Goal: Transaction & Acquisition: Purchase product/service

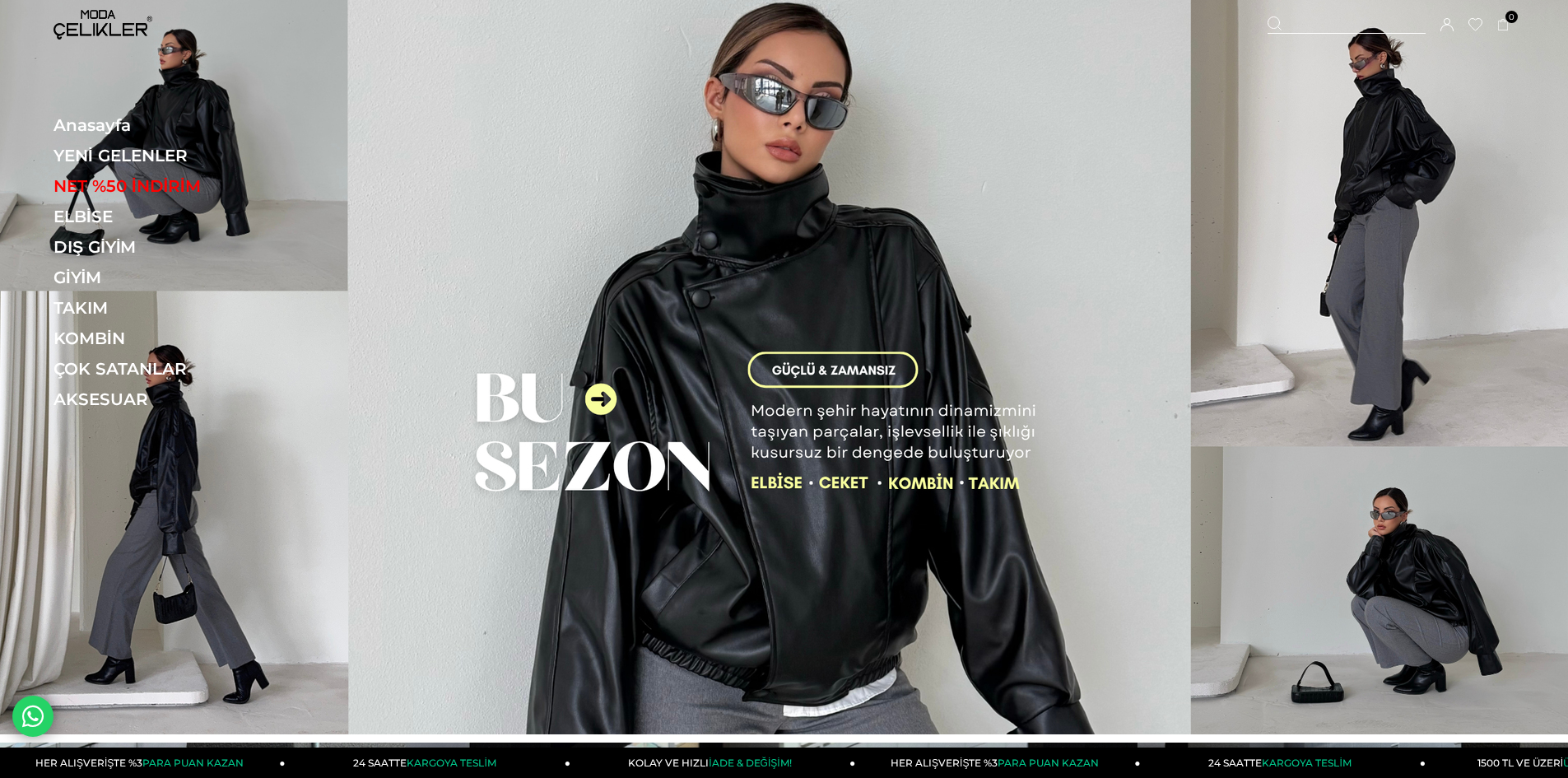
click at [122, 214] on link "ELBİSE" at bounding box center [166, 216] width 226 height 20
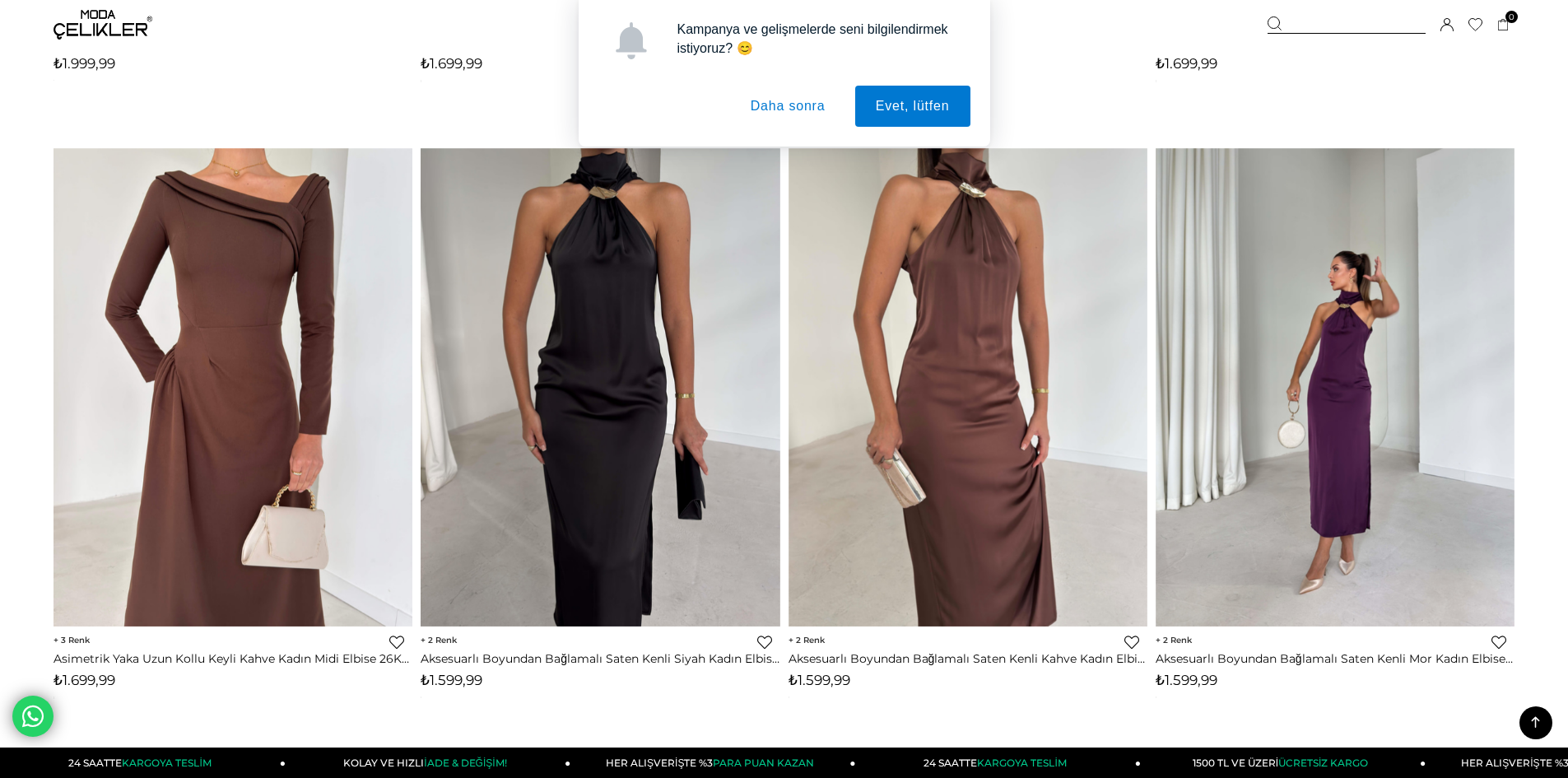
scroll to position [1317, 0]
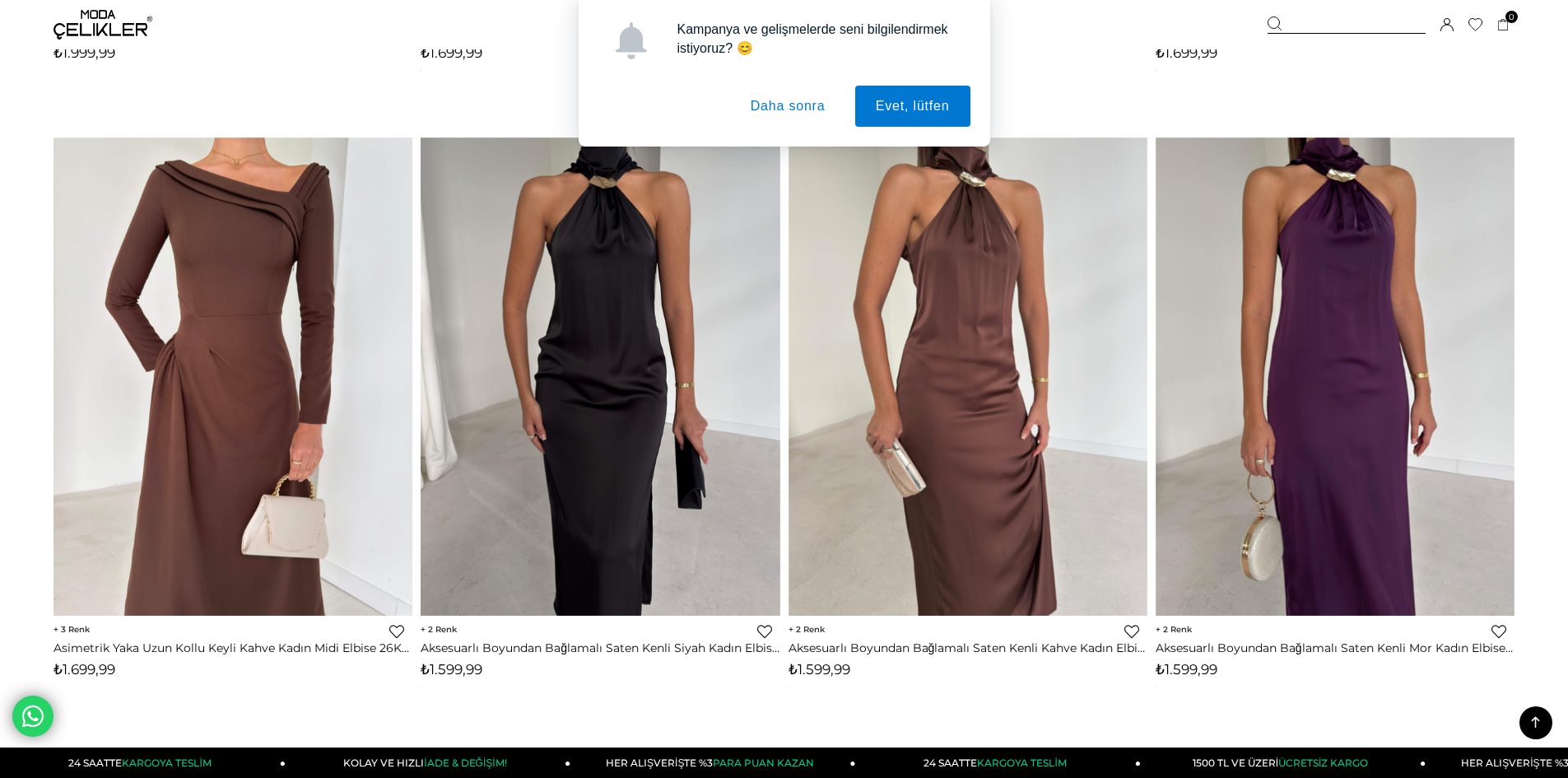
click at [805, 112] on button "Daha sonra" at bounding box center [787, 106] width 116 height 41
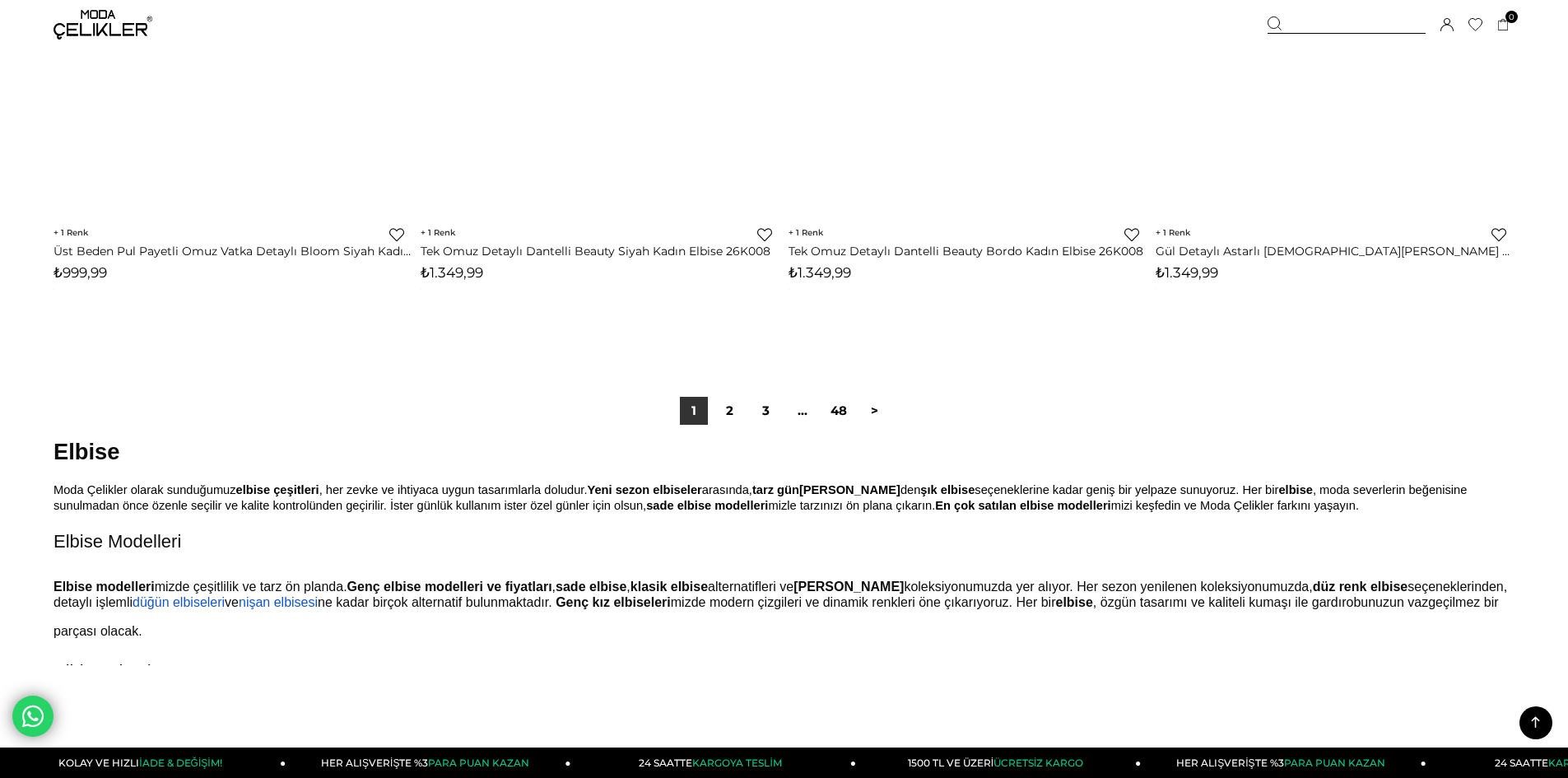
scroll to position [12183, 0]
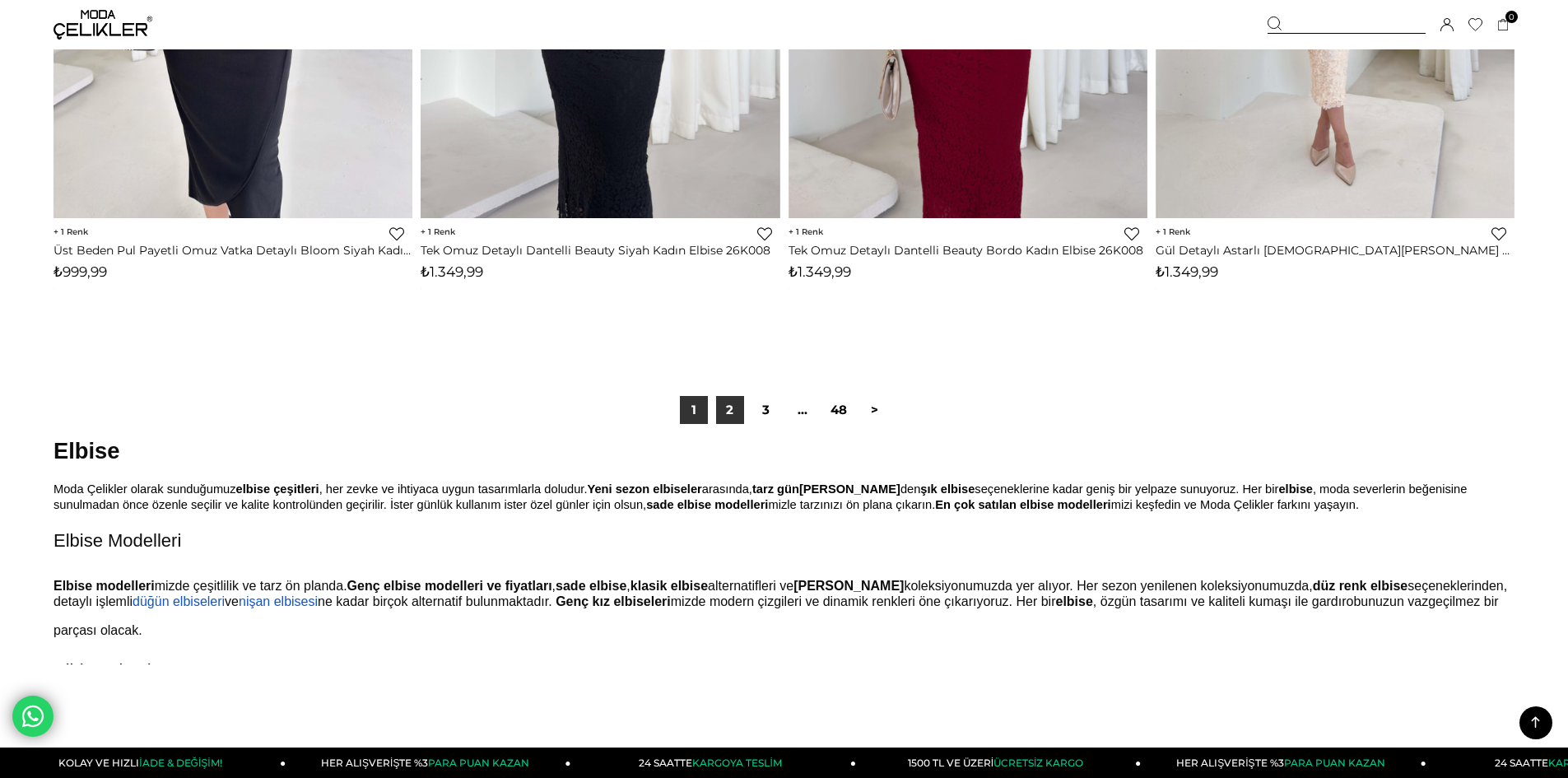
click at [727, 398] on link "2" at bounding box center [730, 410] width 28 height 28
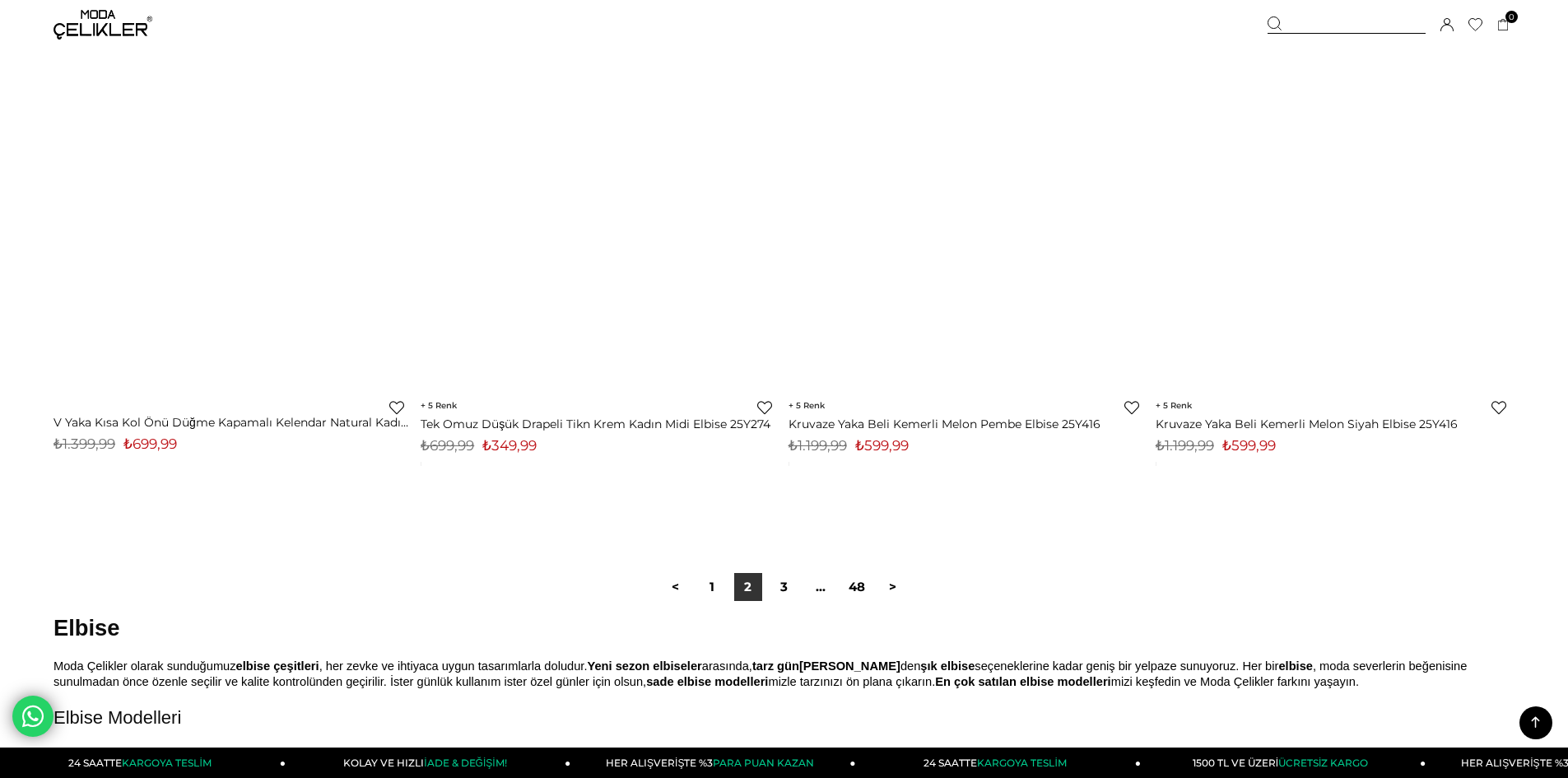
scroll to position [12101, 0]
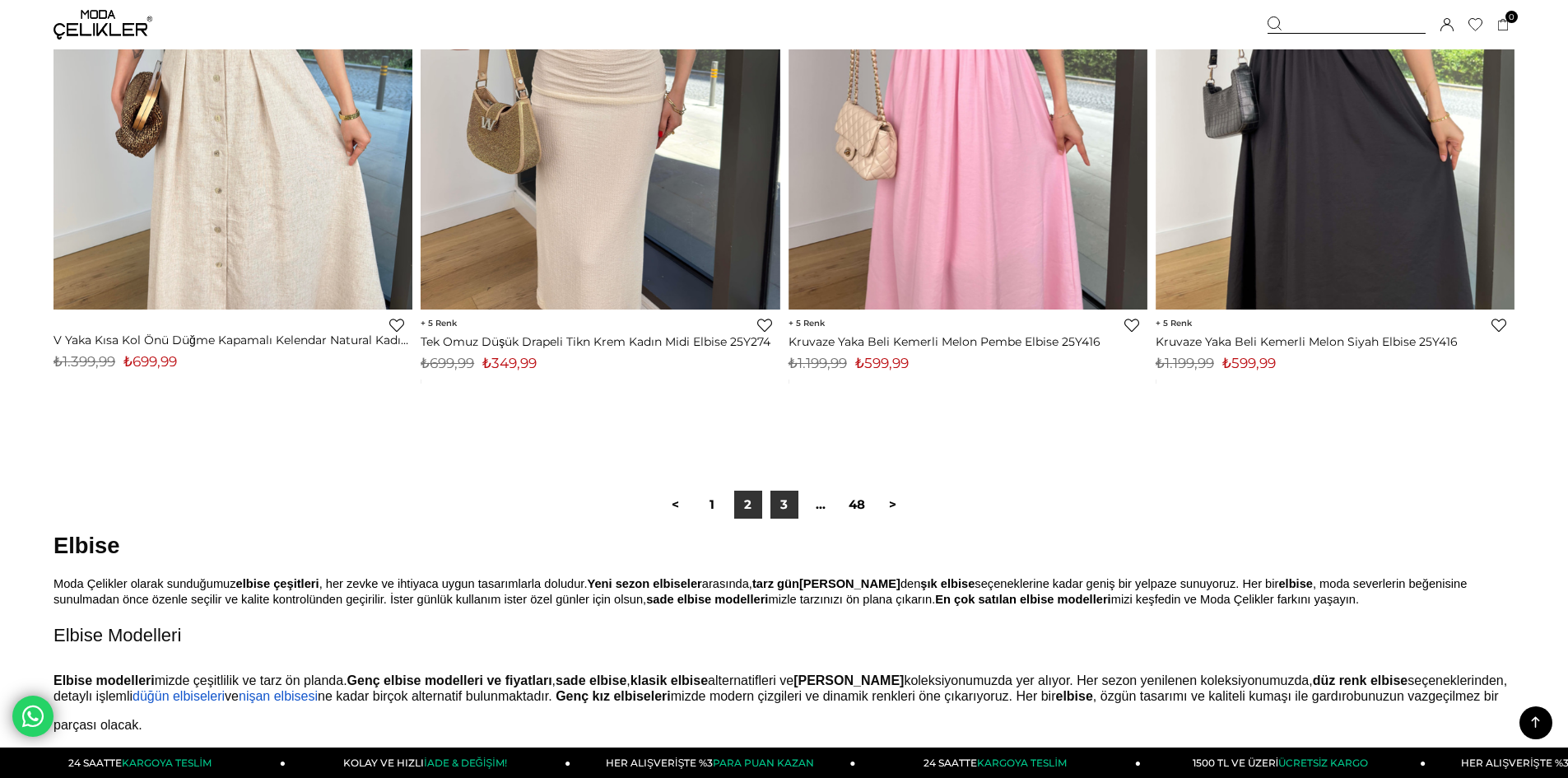
click at [787, 510] on link "3" at bounding box center [784, 504] width 28 height 28
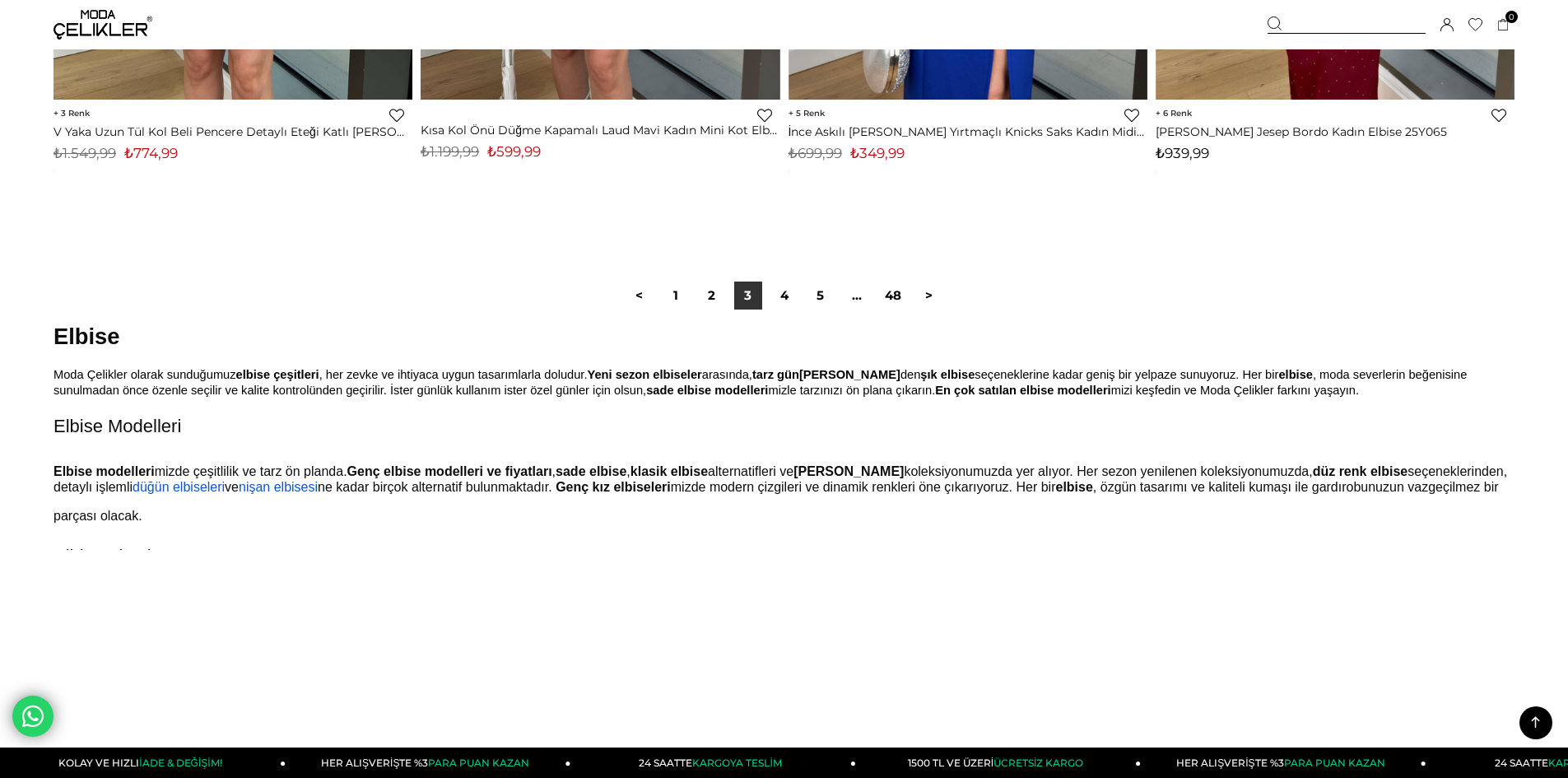
scroll to position [12319, 0]
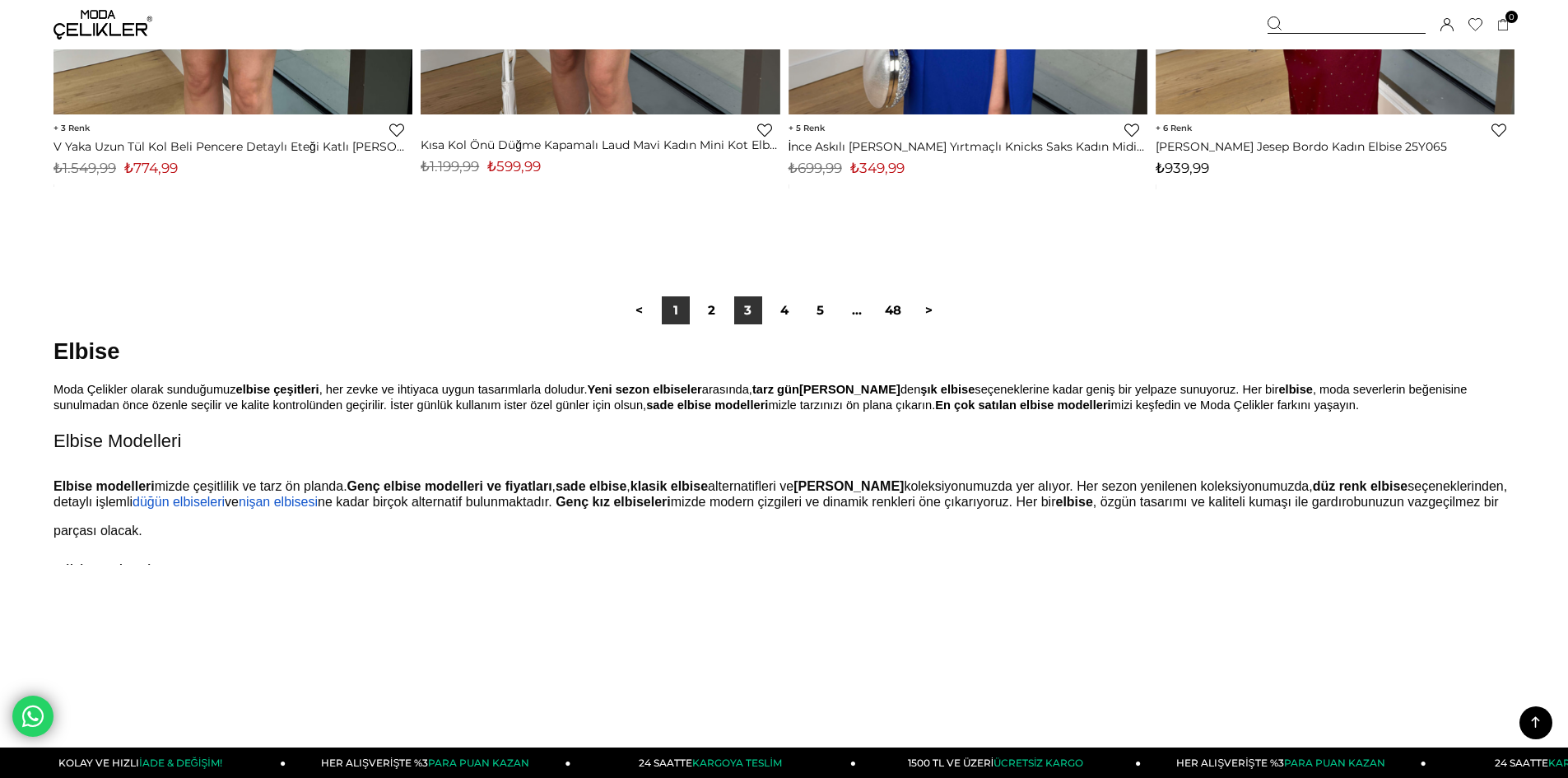
click at [676, 308] on link "1" at bounding box center [676, 310] width 28 height 28
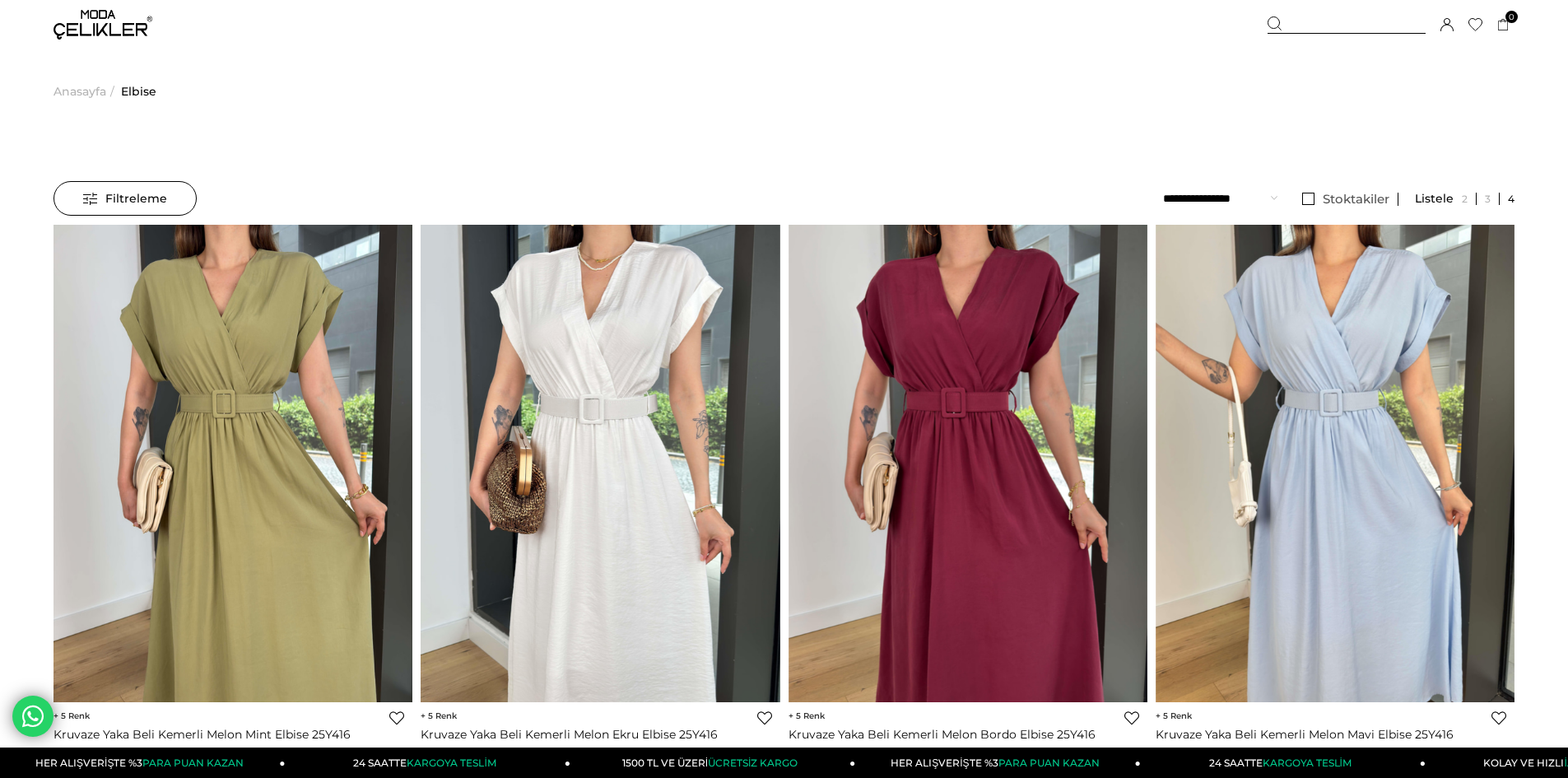
drag, startPoint x: 1262, startPoint y: 191, endPoint x: 1264, endPoint y: 200, distance: 9.2
click at [1262, 191] on select "**********" at bounding box center [1220, 198] width 114 height 34
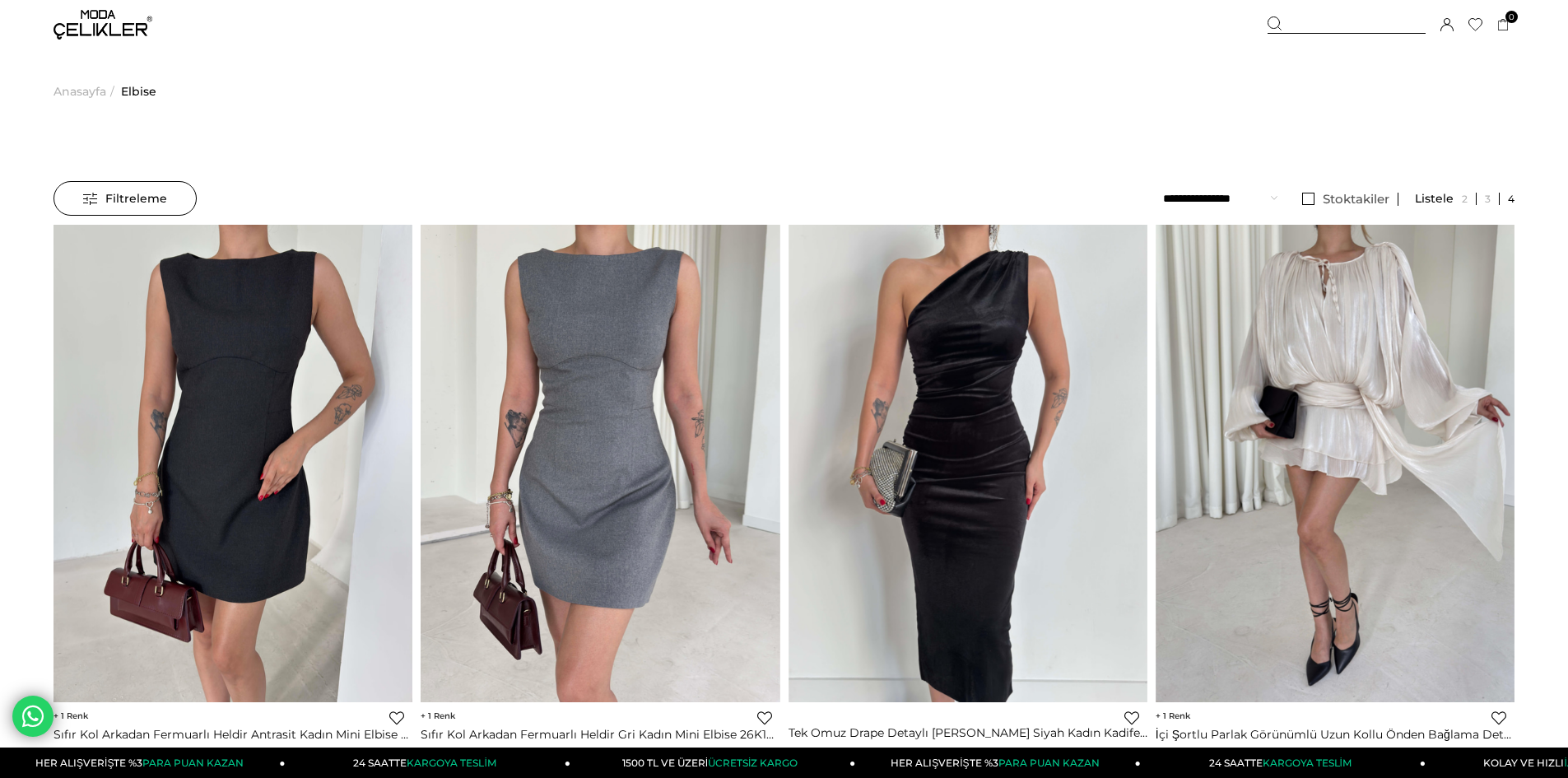
click at [787, 41] on div "Menü Üye Girişi Üye Ol Hesabım Çıkış Yap [GEOGRAPHIC_DATA] Favorilerim Yardım S…" at bounding box center [783, 25] width 1461 height 50
click at [1315, 198] on link "Stoktakiler" at bounding box center [1347, 199] width 105 height 13
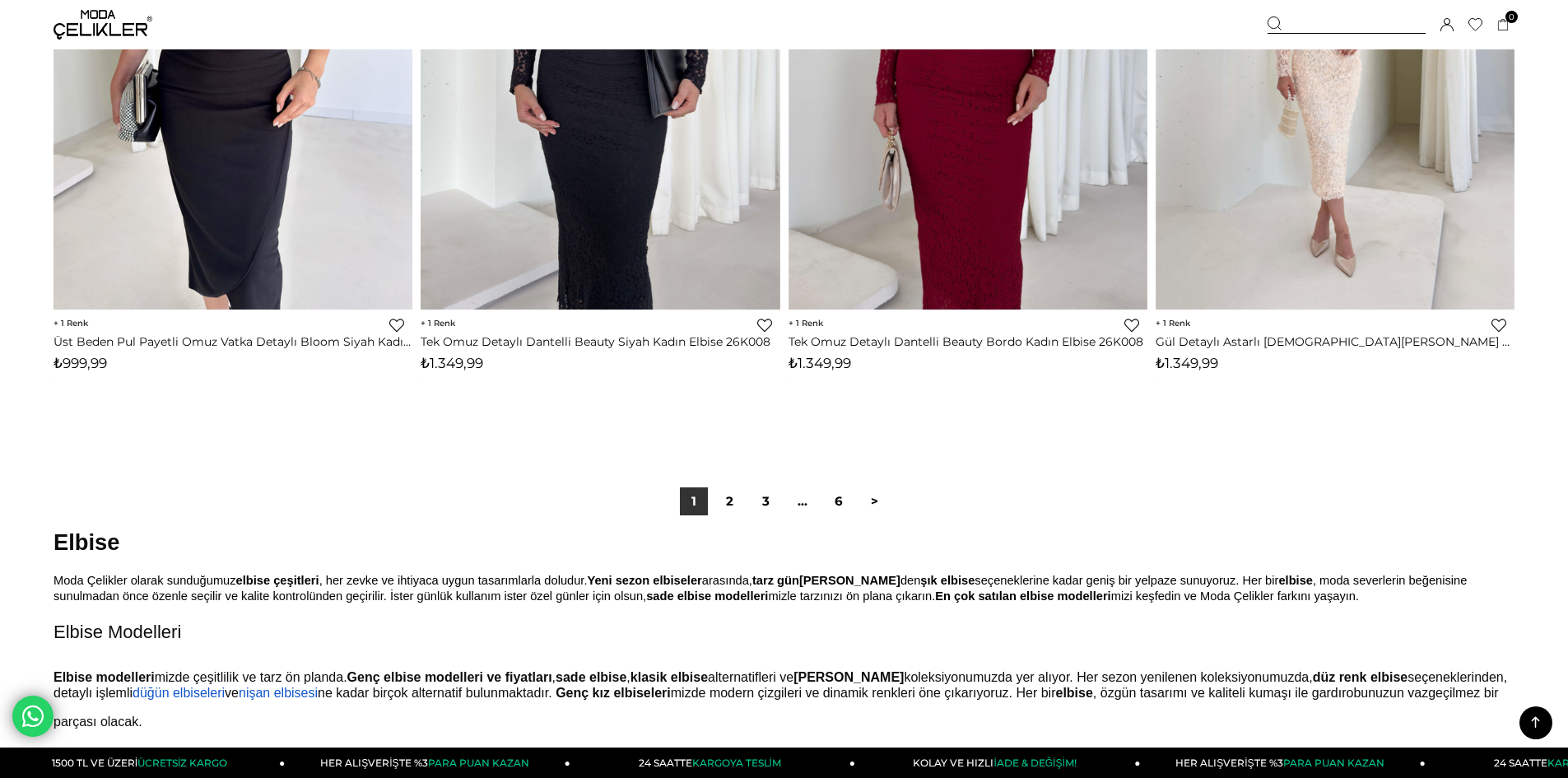
scroll to position [12485, 0]
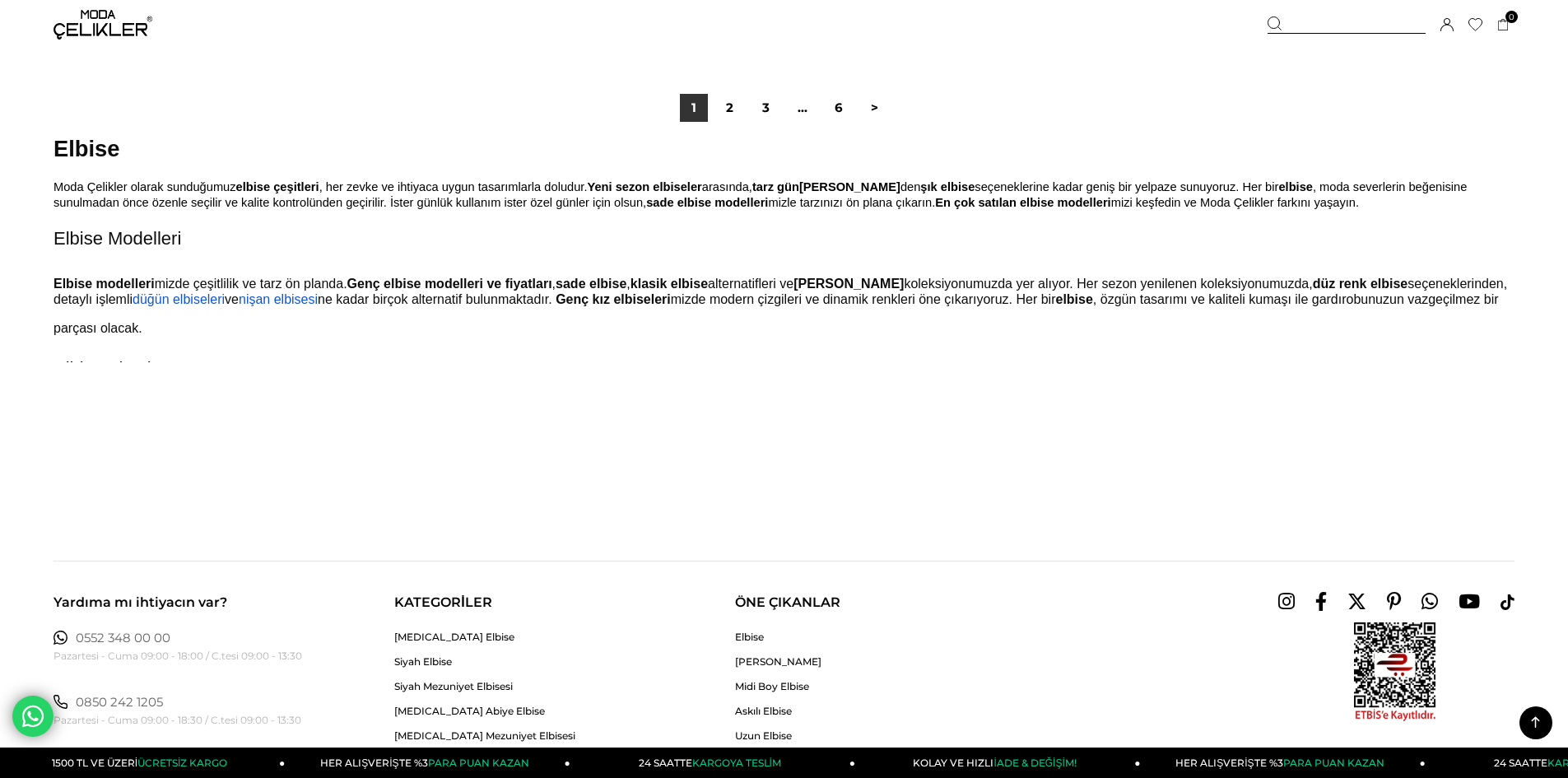
click at [784, 113] on div "1 2 3 ... 6 >" at bounding box center [784, 107] width 217 height 28
click at [775, 111] on link "3" at bounding box center [766, 107] width 28 height 28
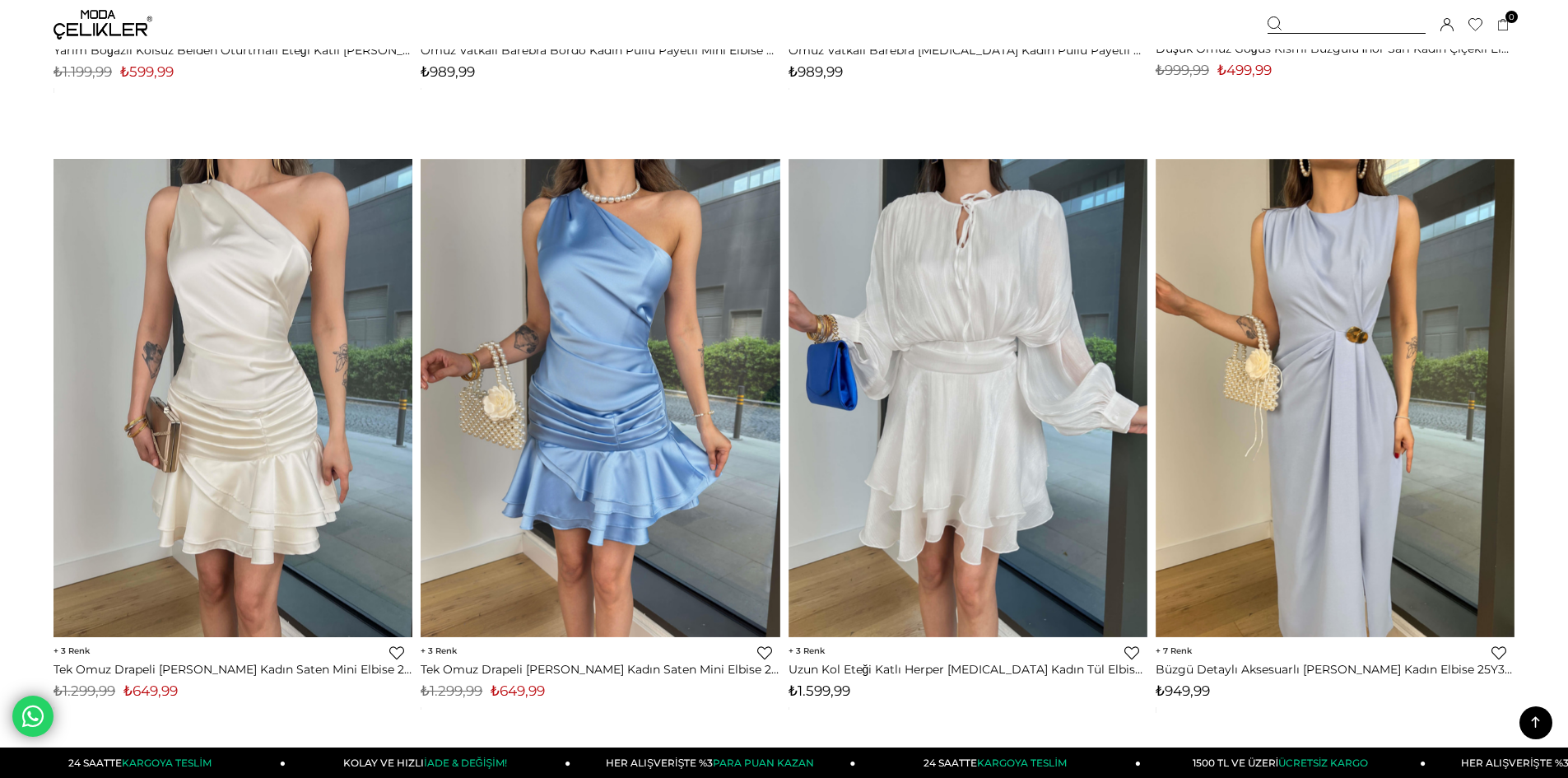
scroll to position [4692, 0]
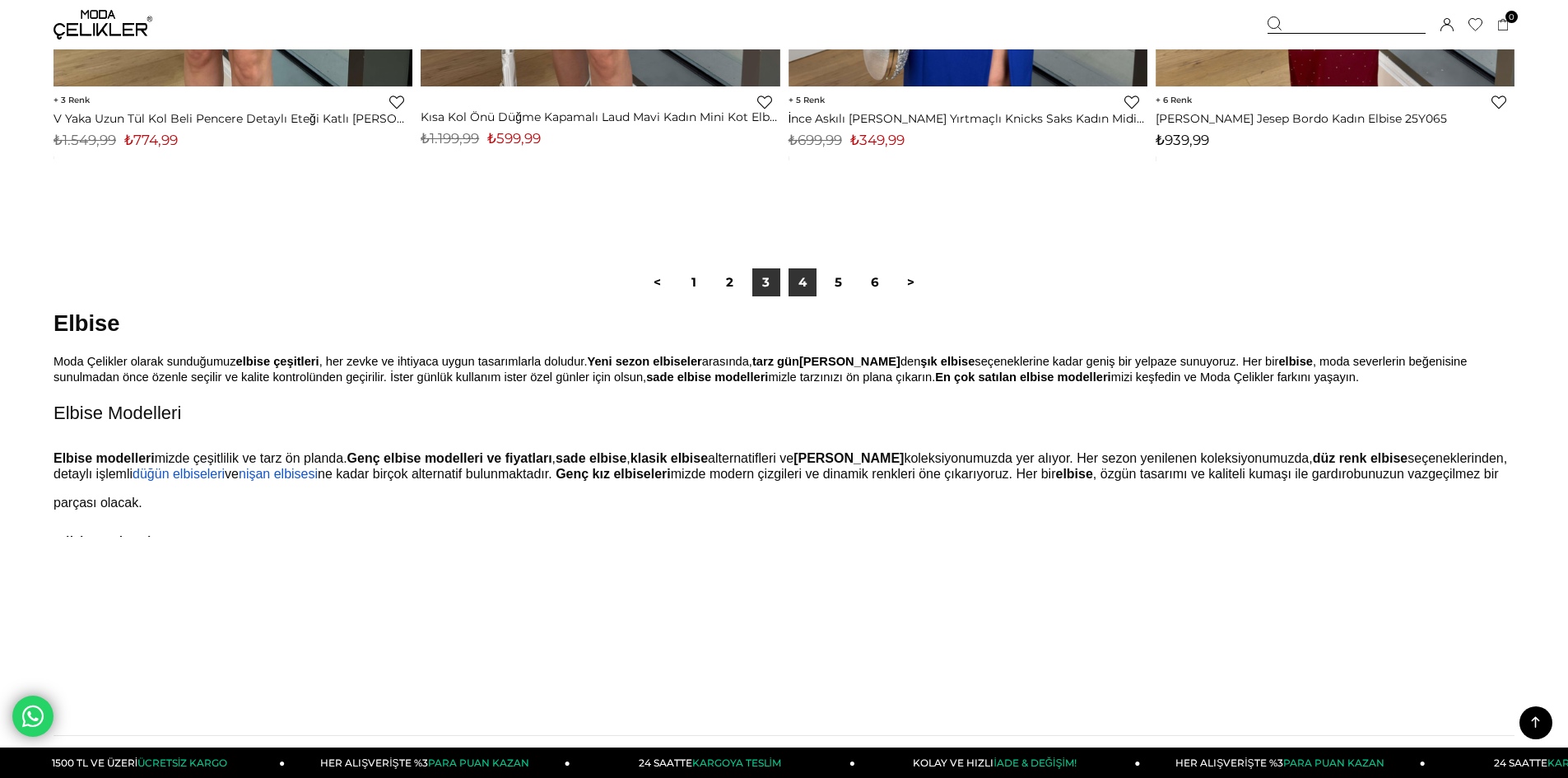
click at [810, 281] on link "4" at bounding box center [802, 282] width 28 height 28
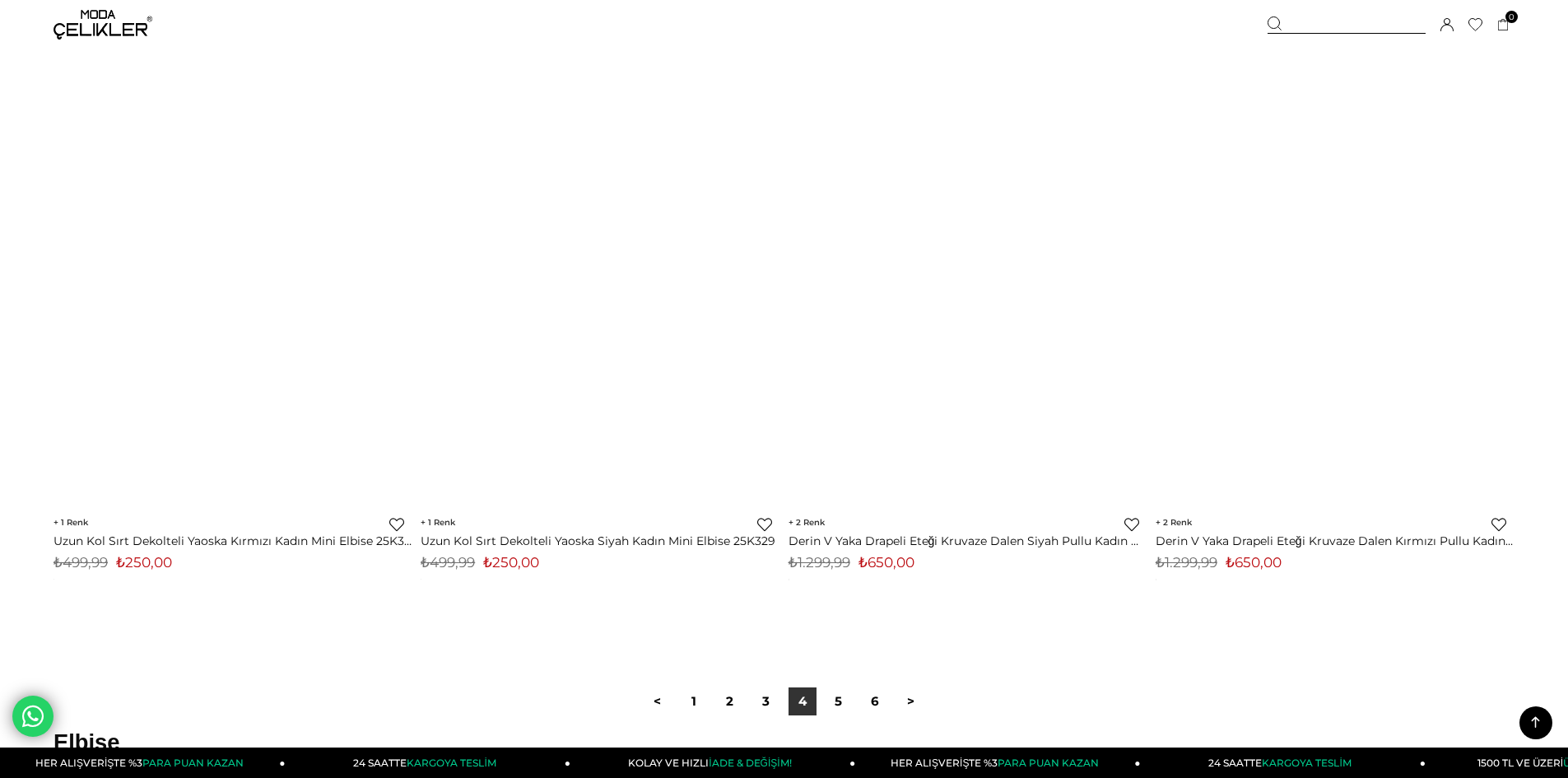
scroll to position [12101, 0]
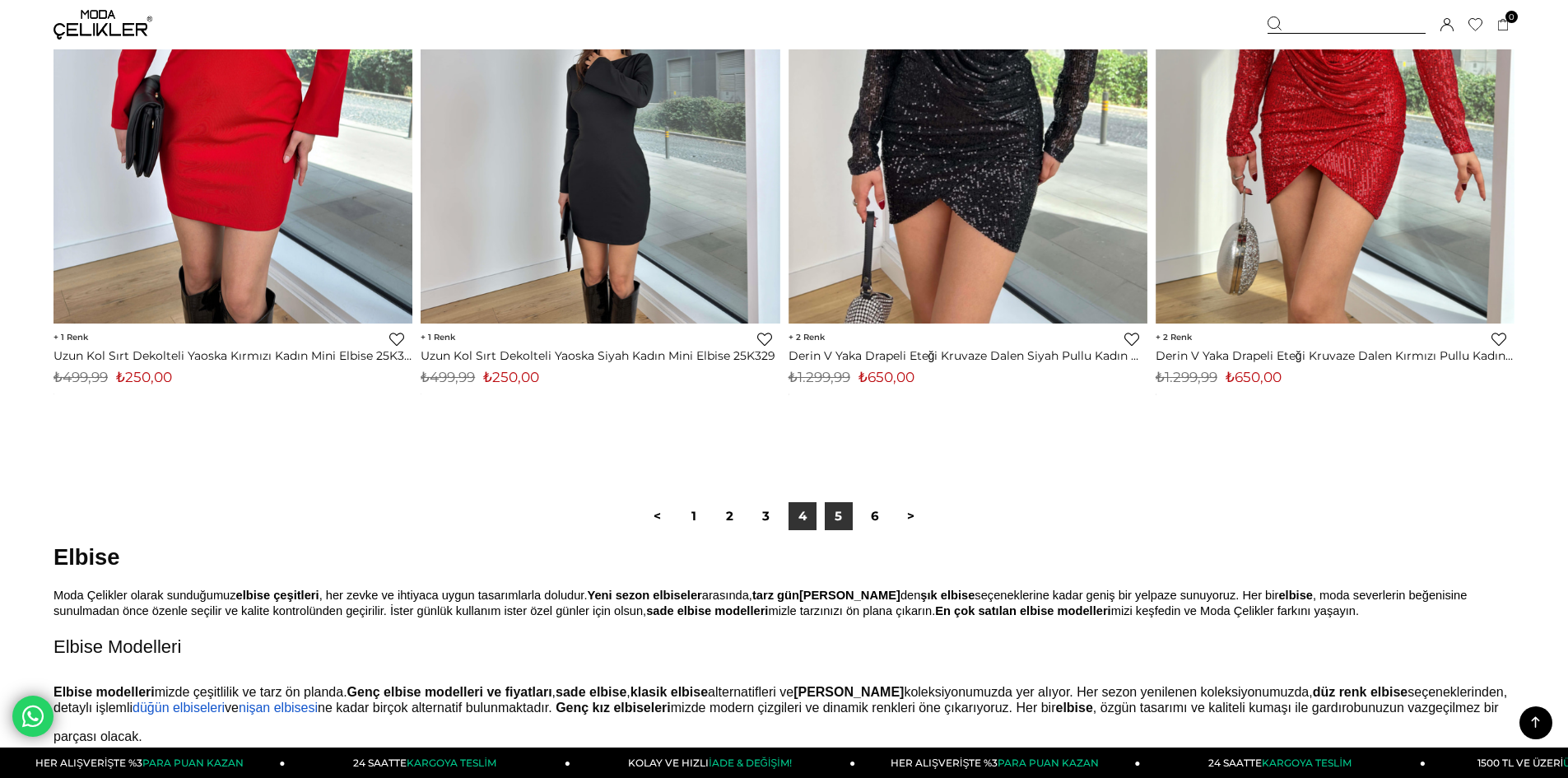
click at [835, 506] on link "5" at bounding box center [839, 516] width 28 height 28
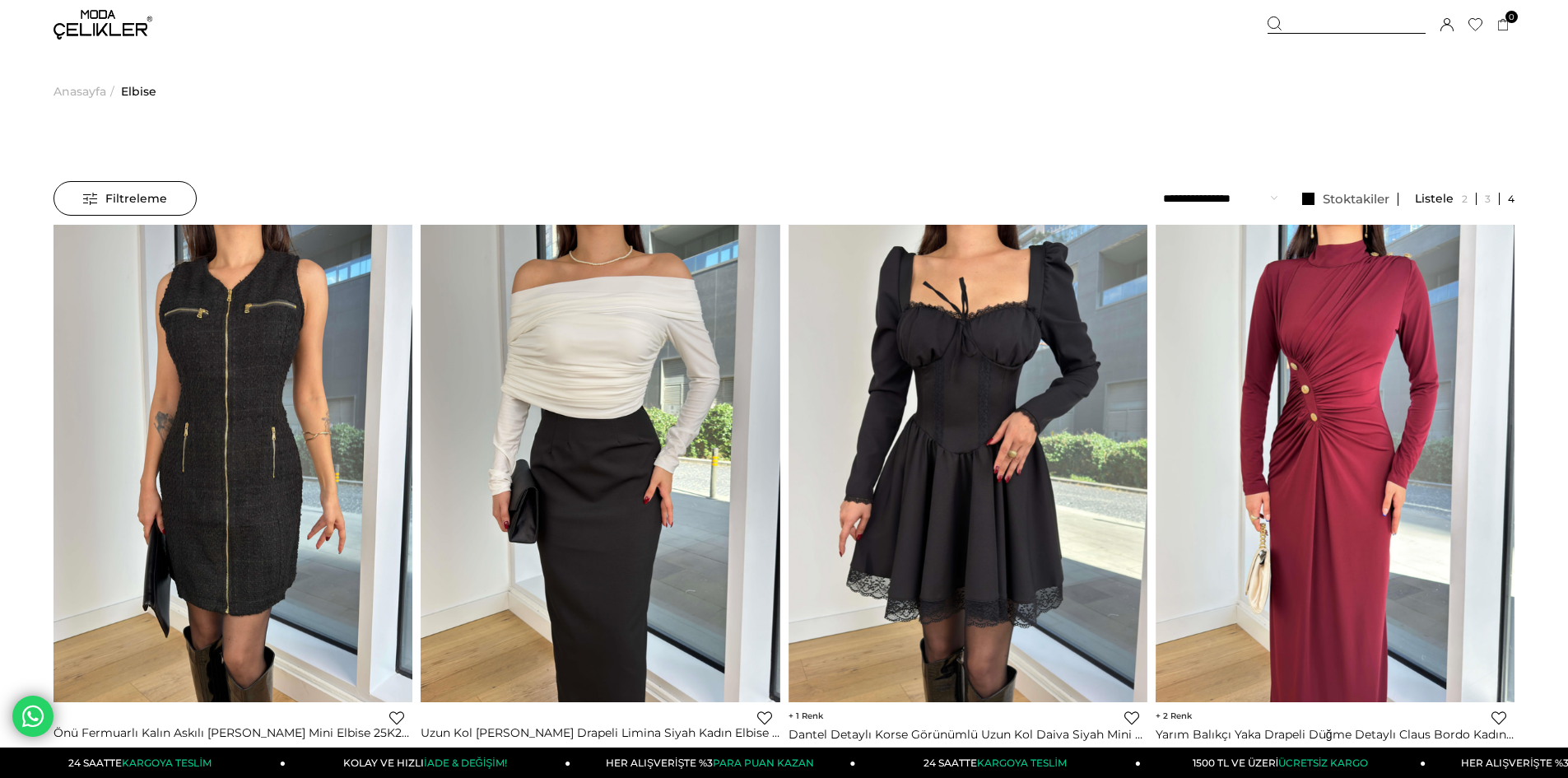
click at [85, 93] on span "Anasayfa" at bounding box center [79, 92] width 52 height 84
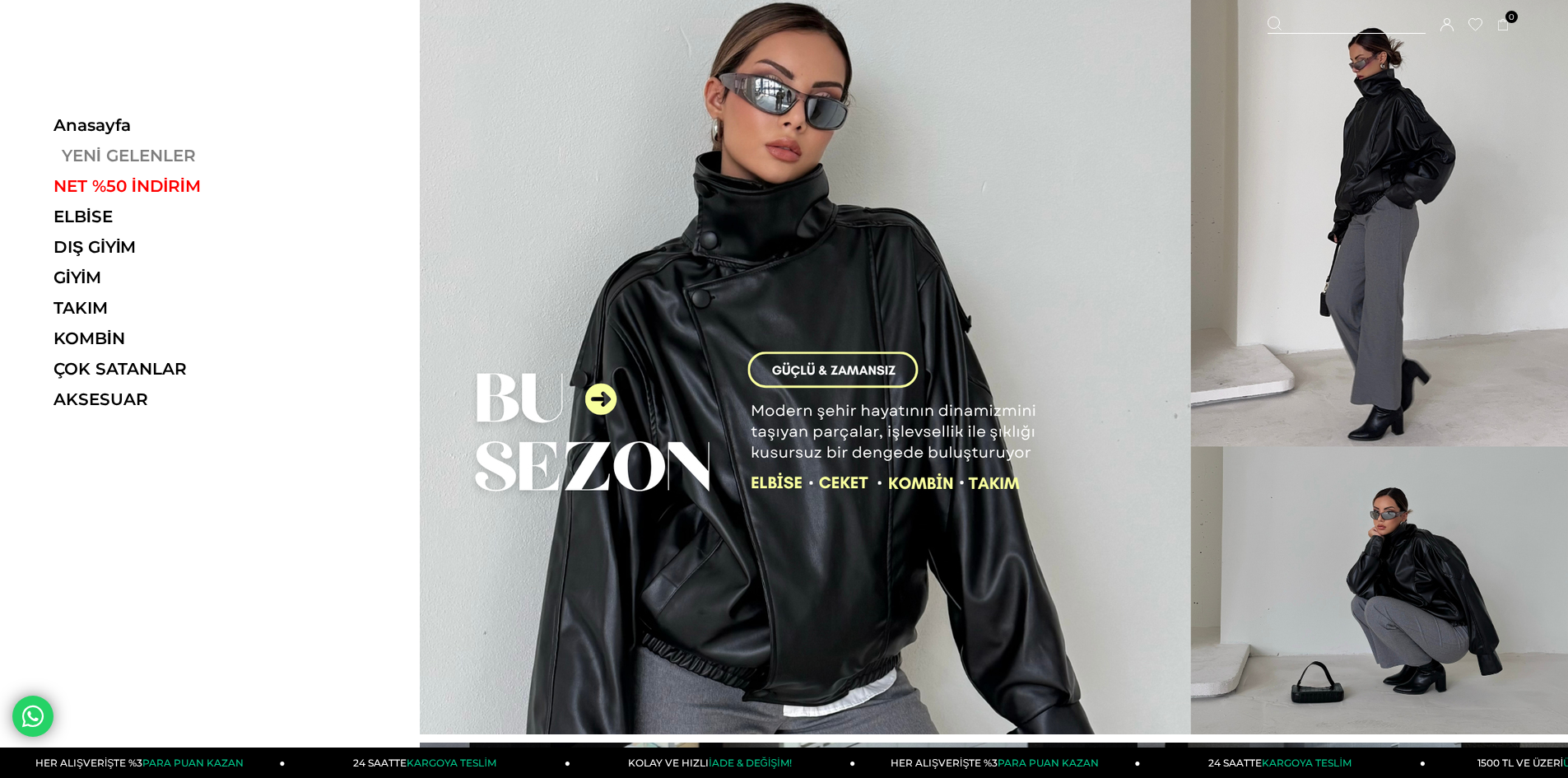
click at [133, 158] on link "YENİ GELENLER" at bounding box center [166, 155] width 226 height 20
click at [139, 153] on link "YENİ GELENLER" at bounding box center [166, 155] width 226 height 20
click at [135, 153] on link "YENİ GELENLER" at bounding box center [166, 155] width 226 height 20
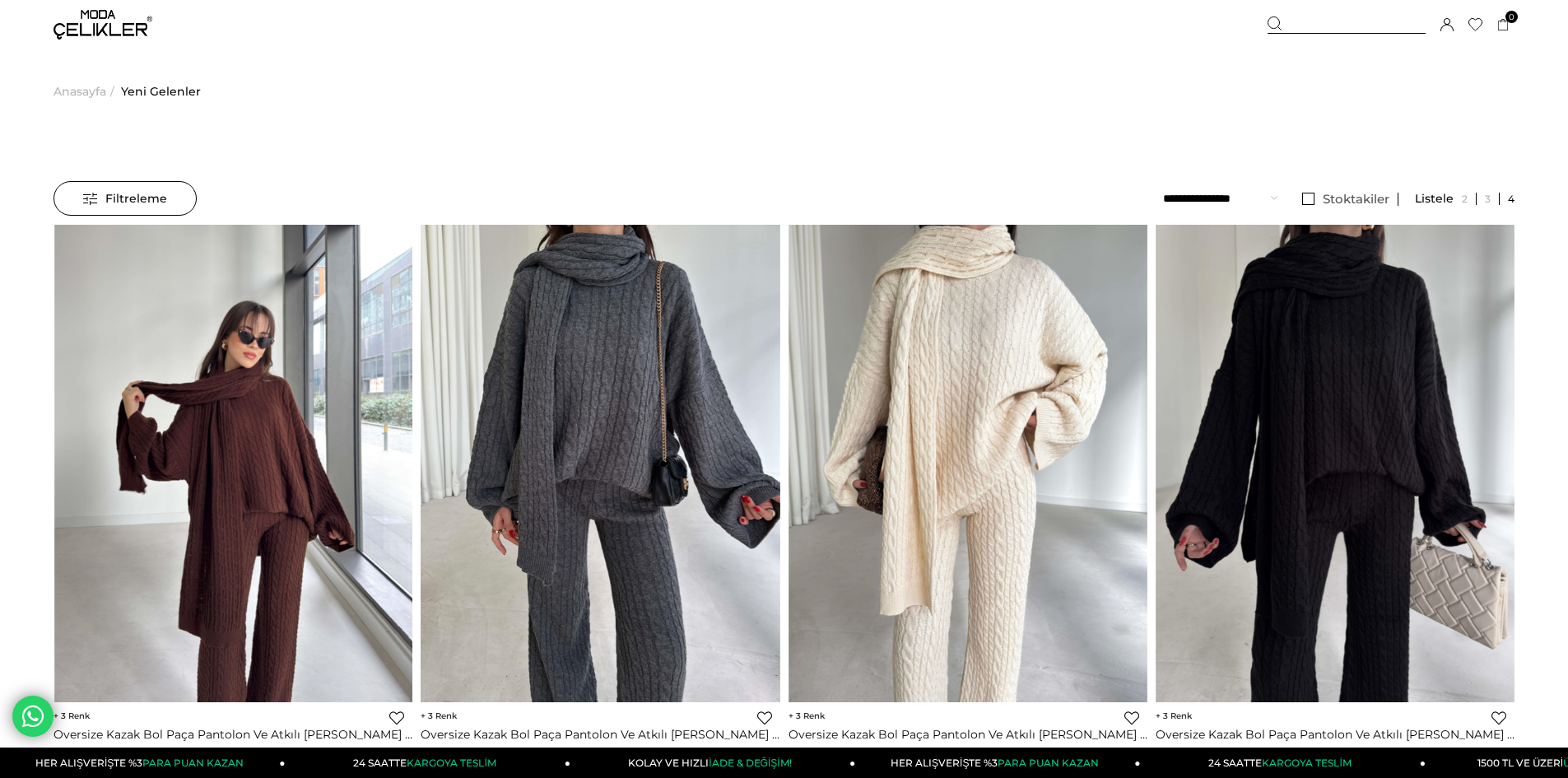
click at [154, 194] on span "Filtreleme" at bounding box center [125, 198] width 84 height 33
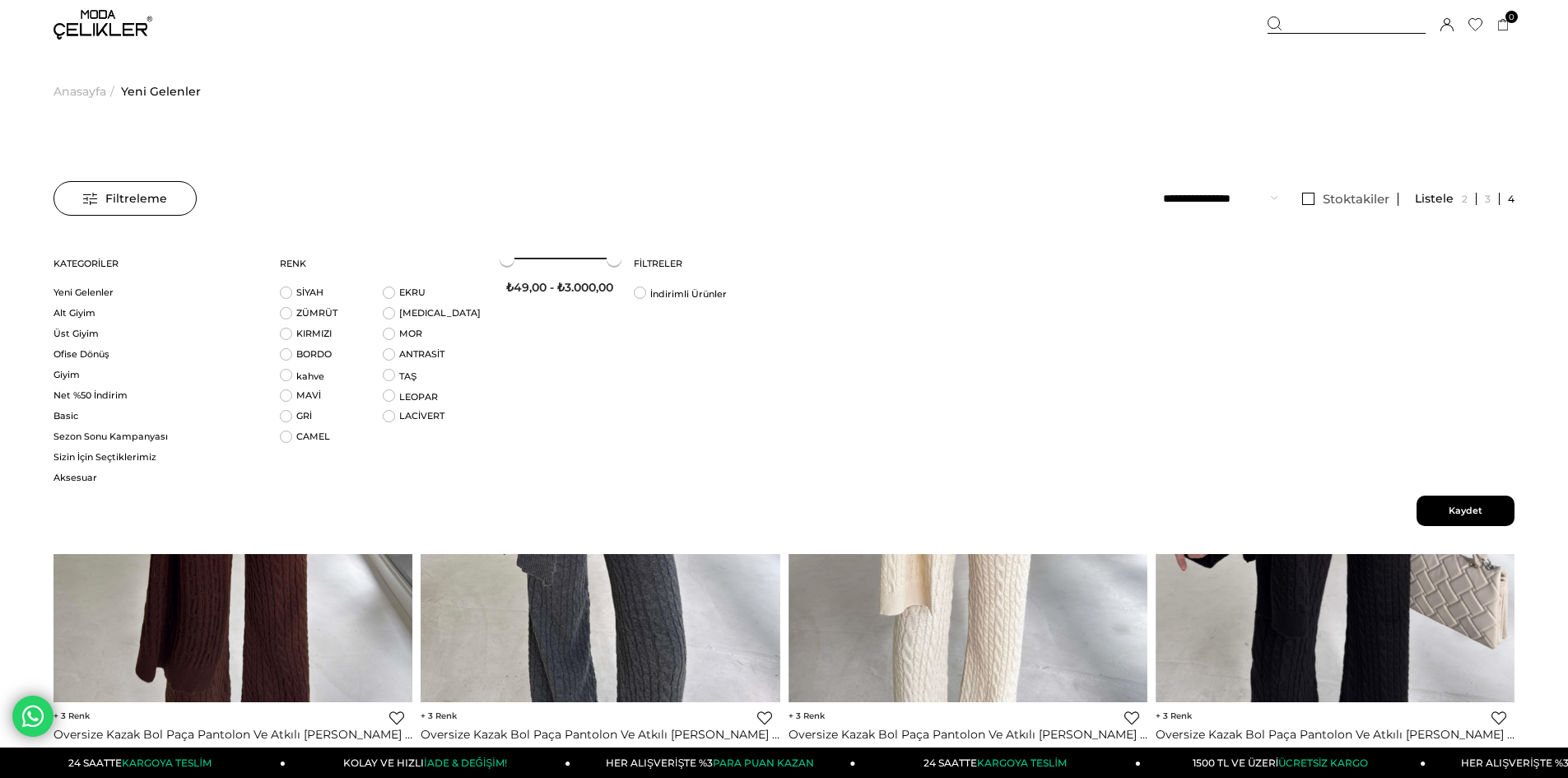
click at [71, 380] on link "Giyim" at bounding box center [156, 375] width 206 height 12
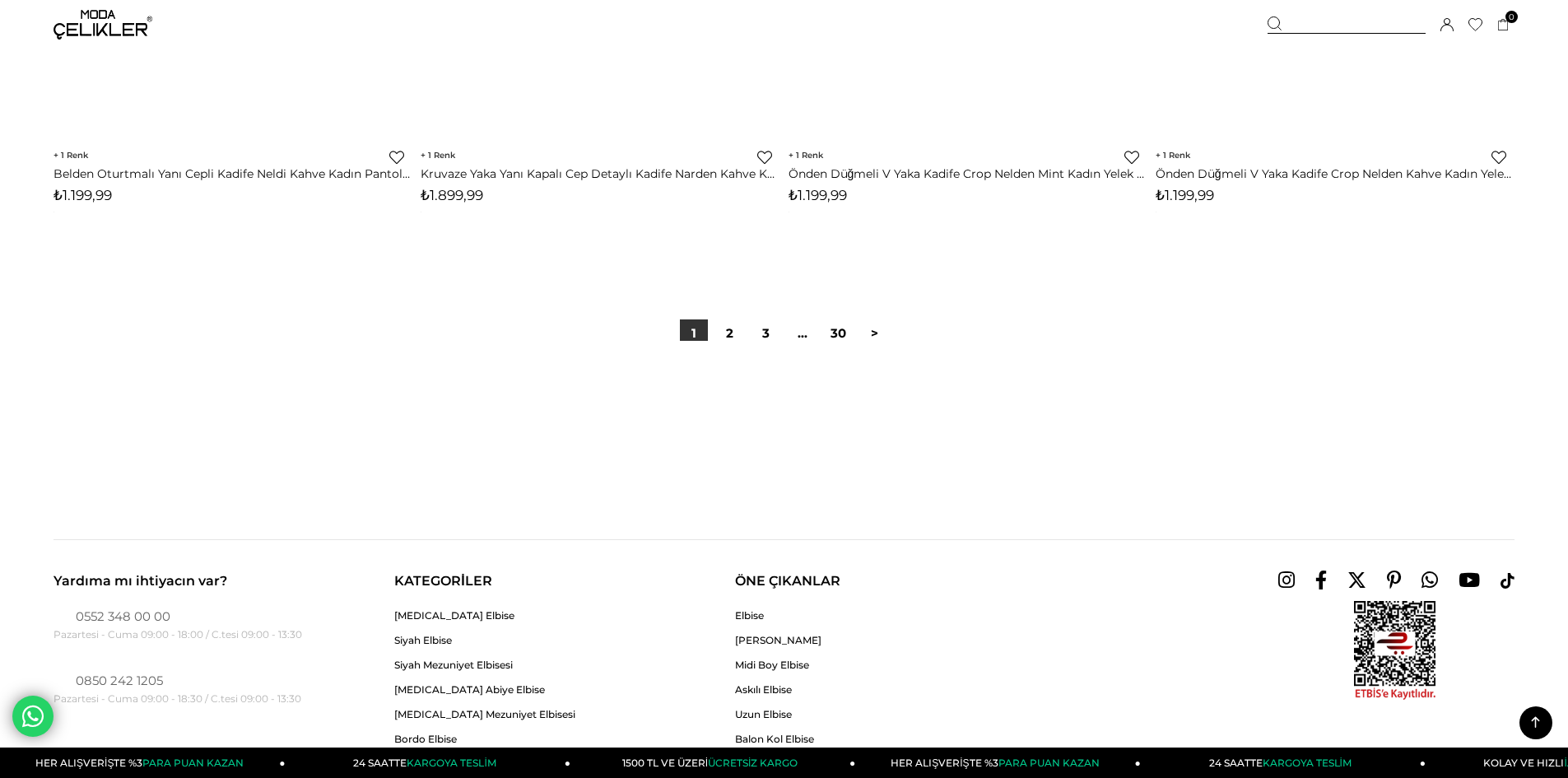
scroll to position [12265, 0]
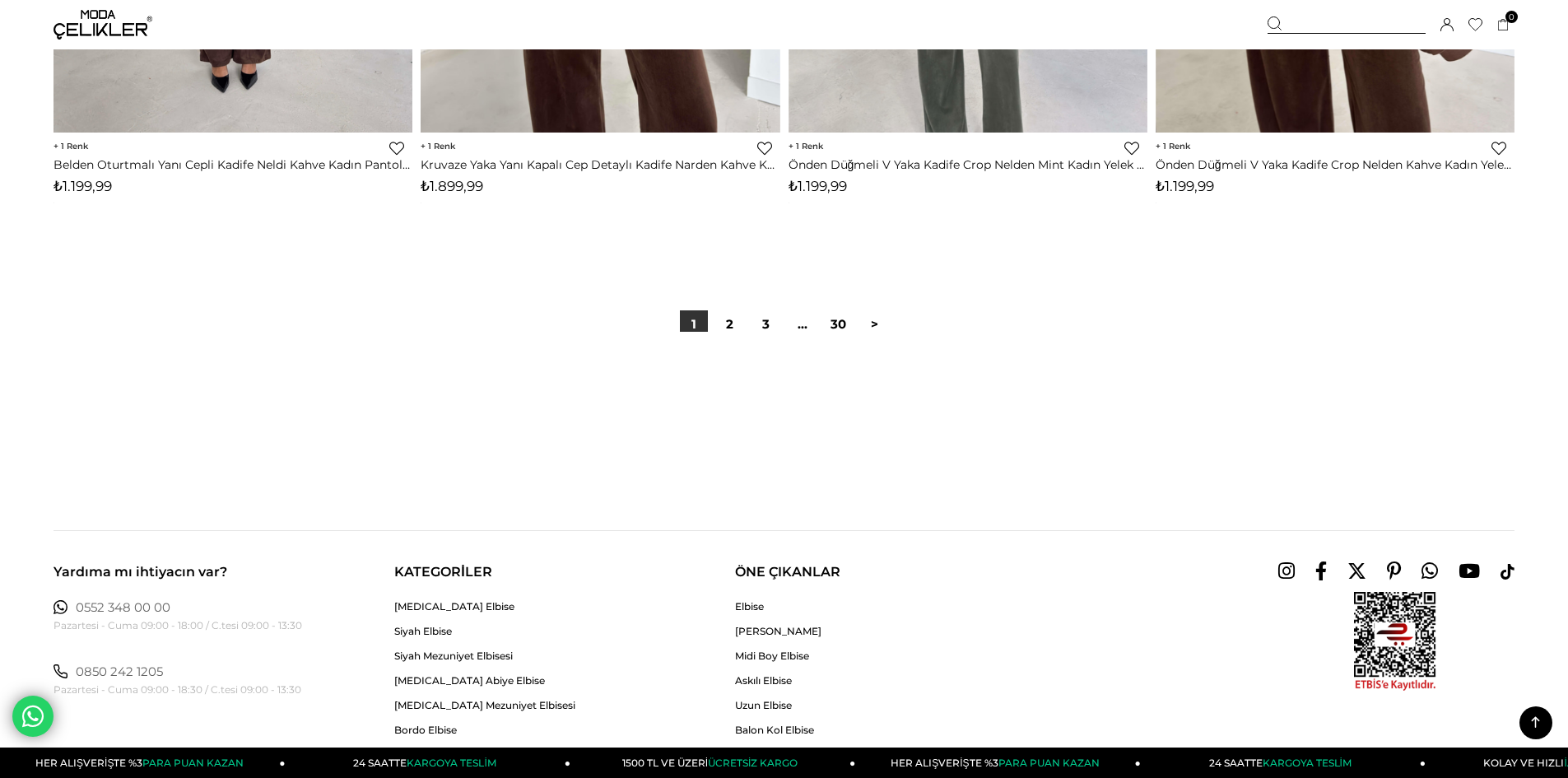
click at [732, 332] on div at bounding box center [783, 384] width 1461 height 106
click at [732, 328] on link "2" at bounding box center [730, 324] width 28 height 28
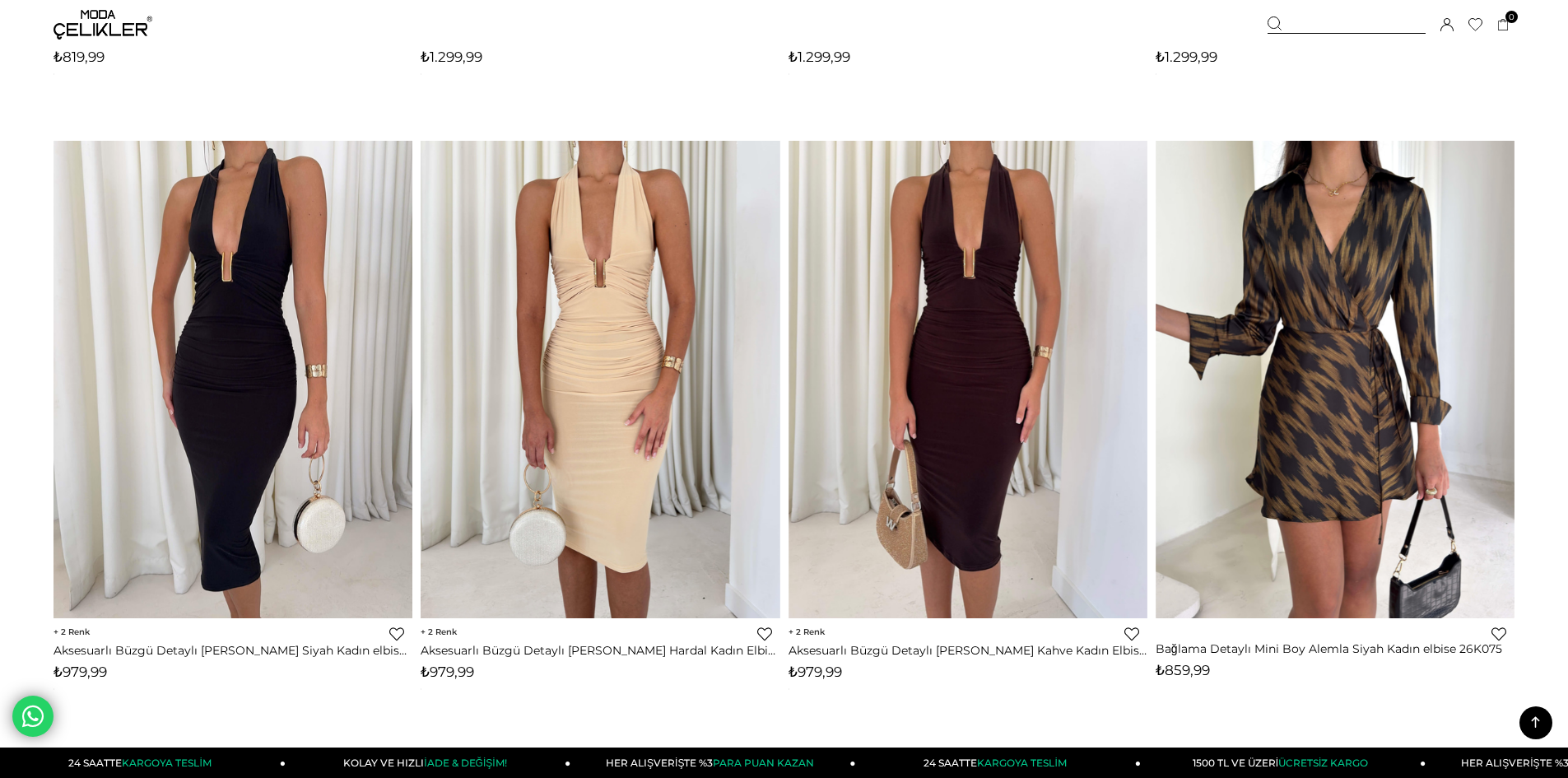
scroll to position [6338, 0]
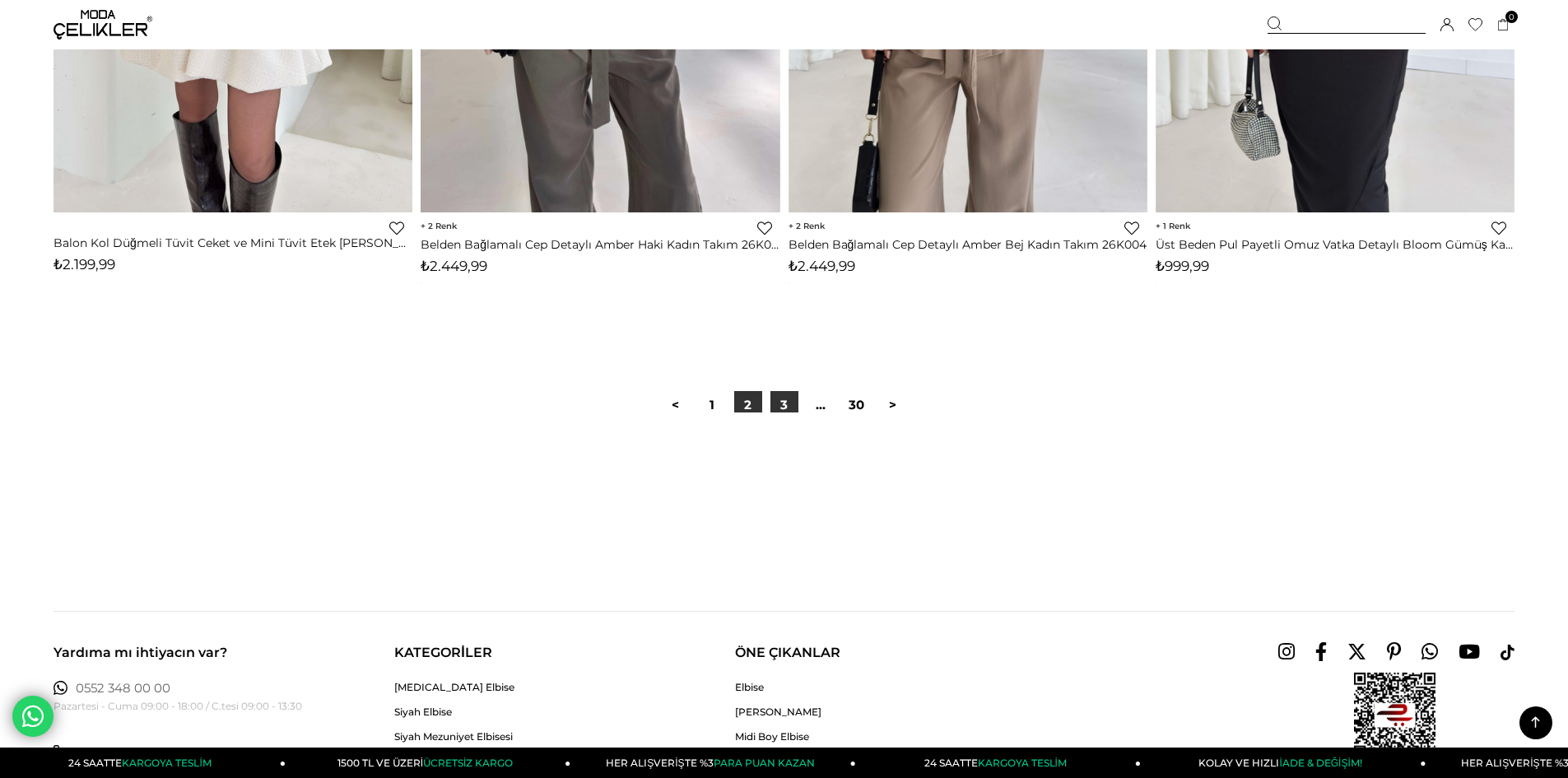
click at [787, 406] on link "3" at bounding box center [784, 405] width 28 height 28
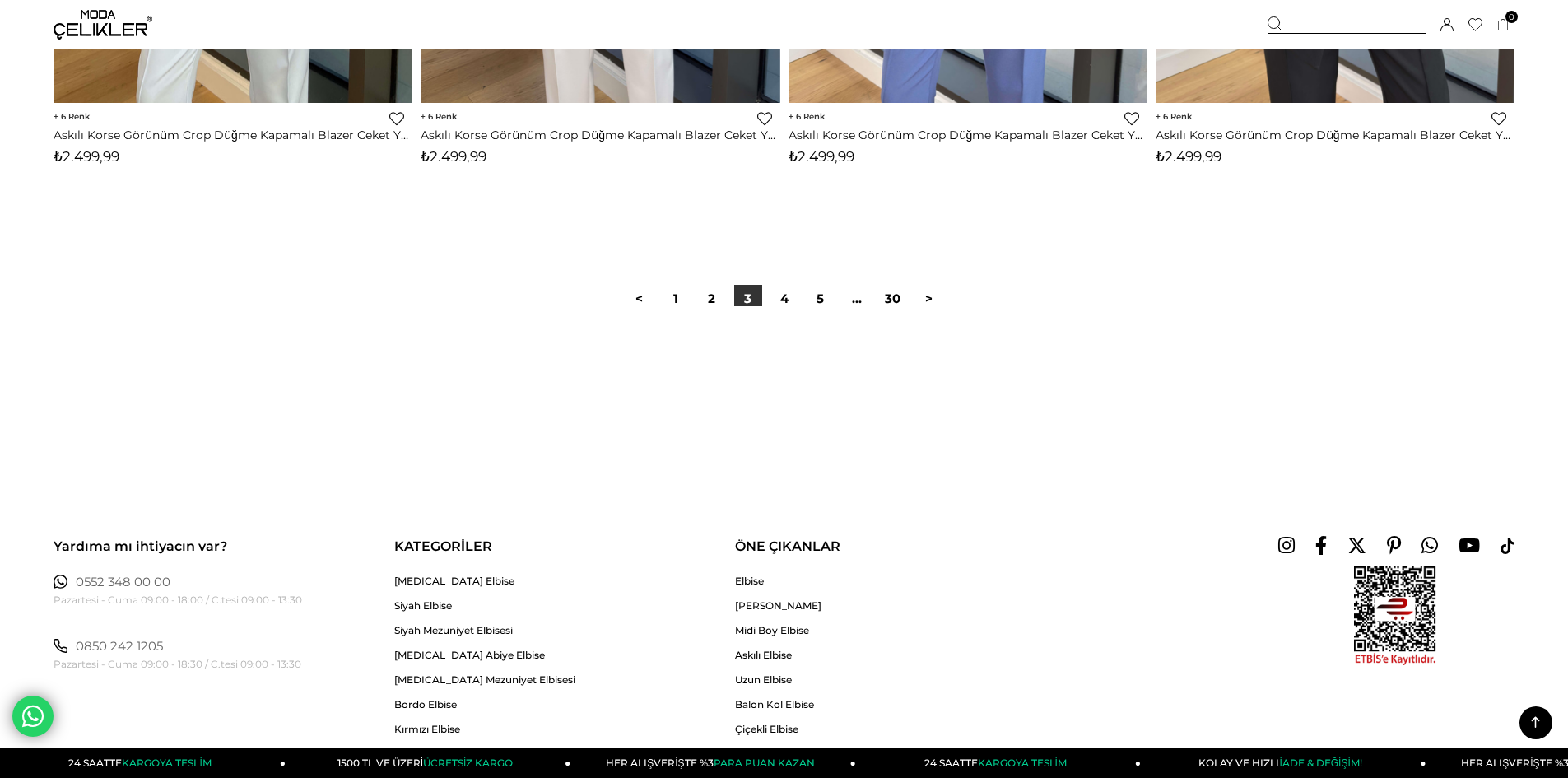
scroll to position [12371, 0]
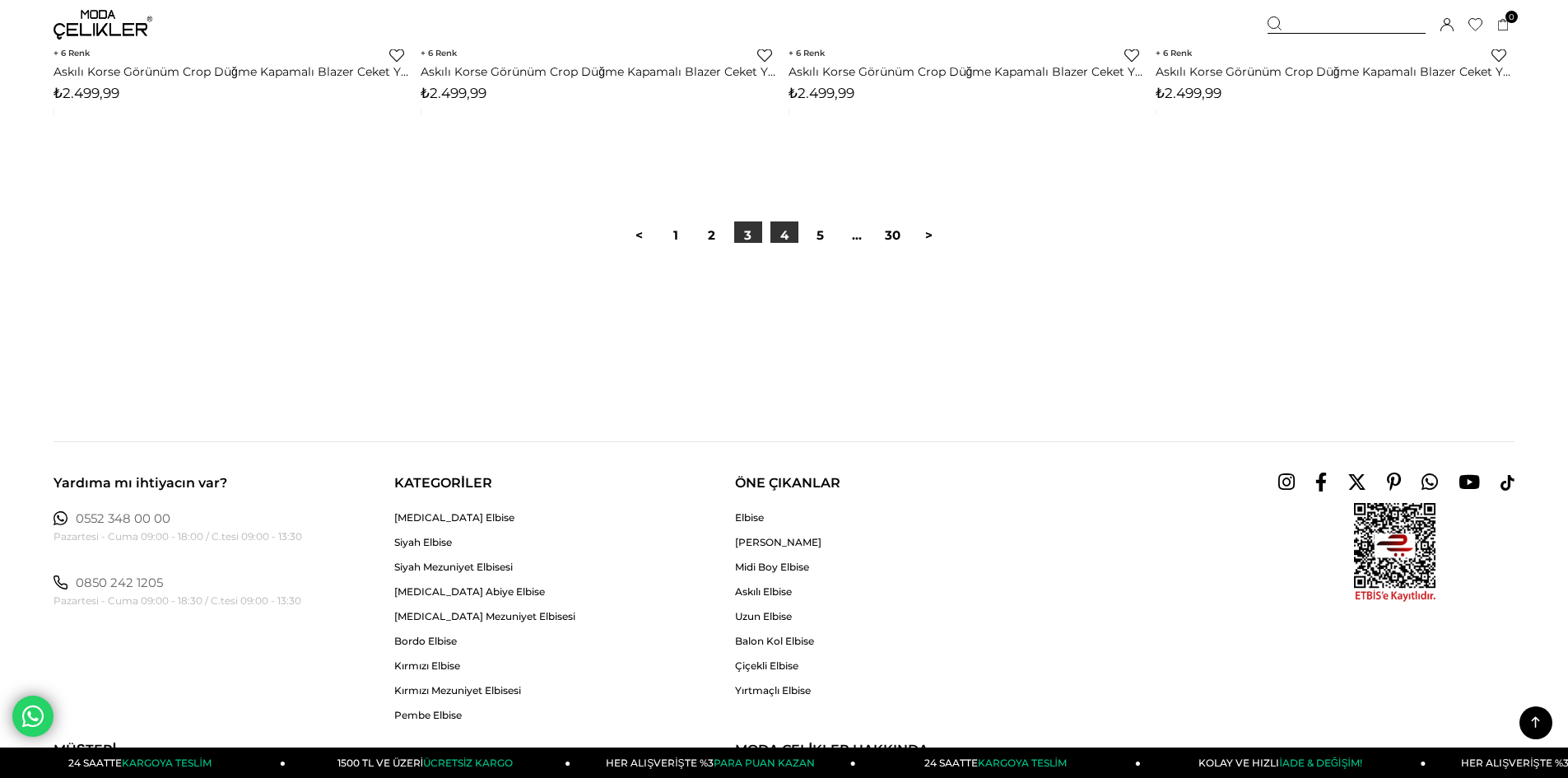
click at [792, 237] on link "4" at bounding box center [784, 235] width 28 height 28
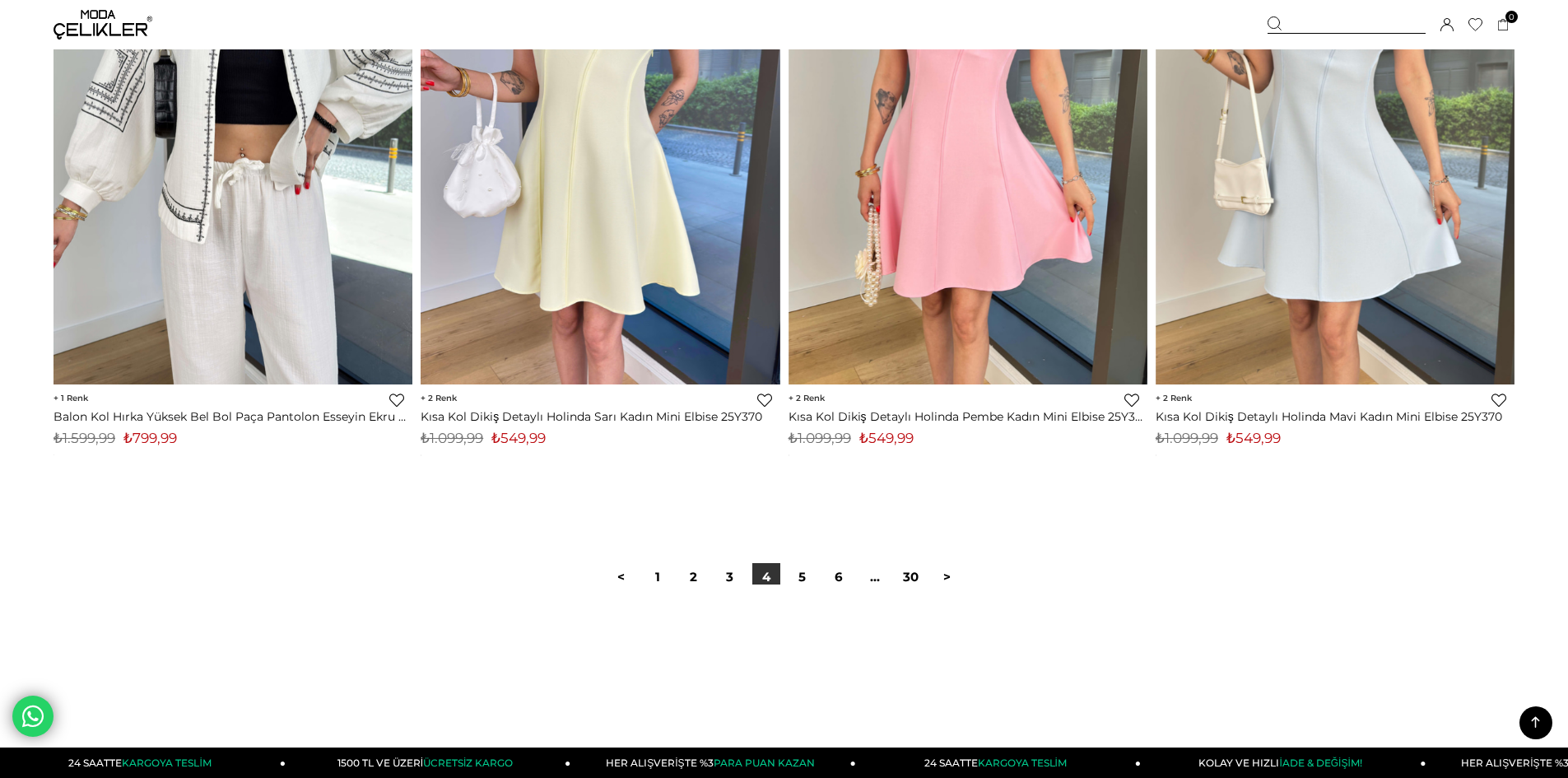
scroll to position [12125, 0]
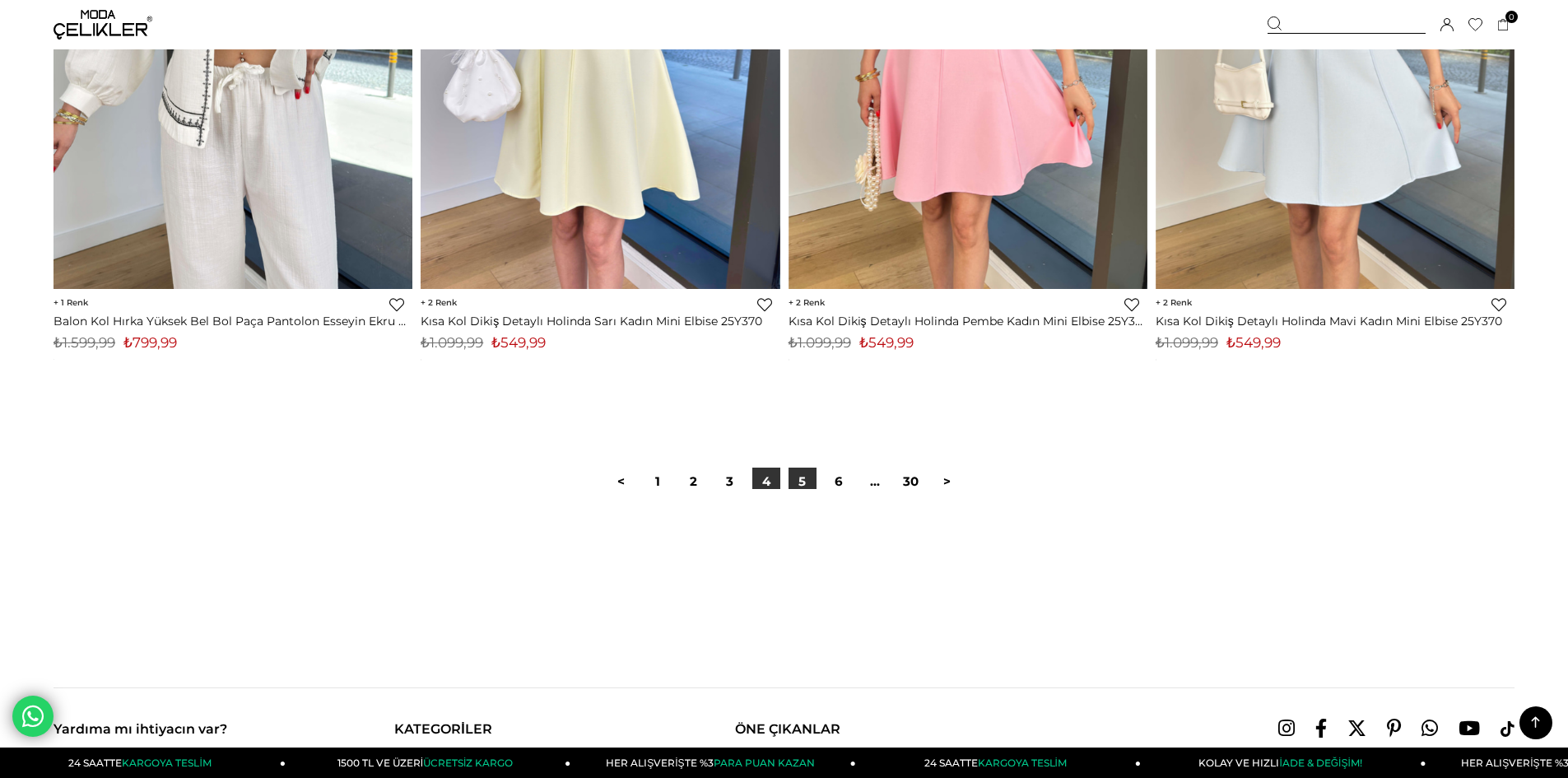
click at [805, 482] on link "5" at bounding box center [802, 481] width 28 height 28
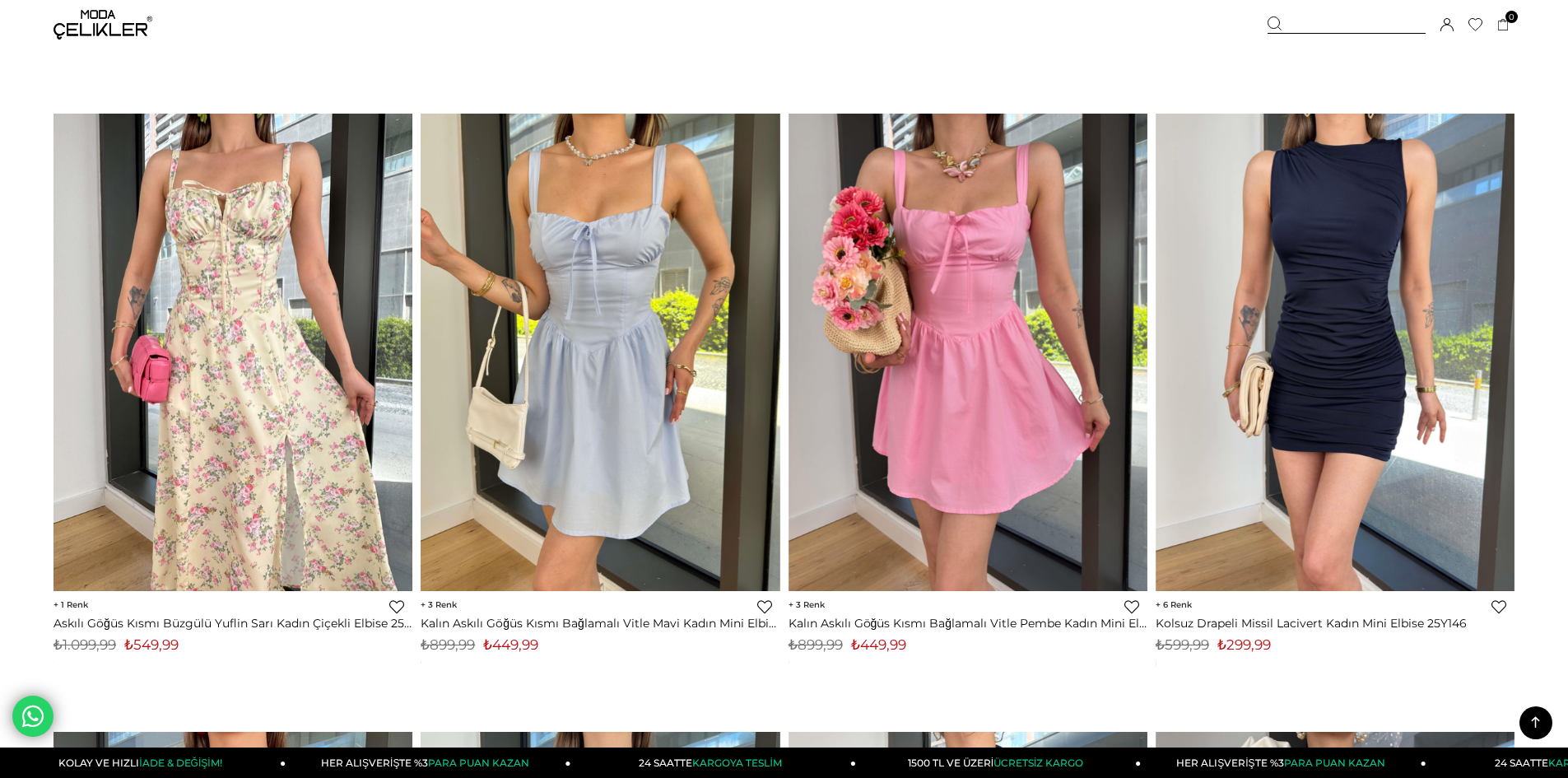
scroll to position [5675, 0]
